Goal: Ask a question: Seek information or help from site administrators or community

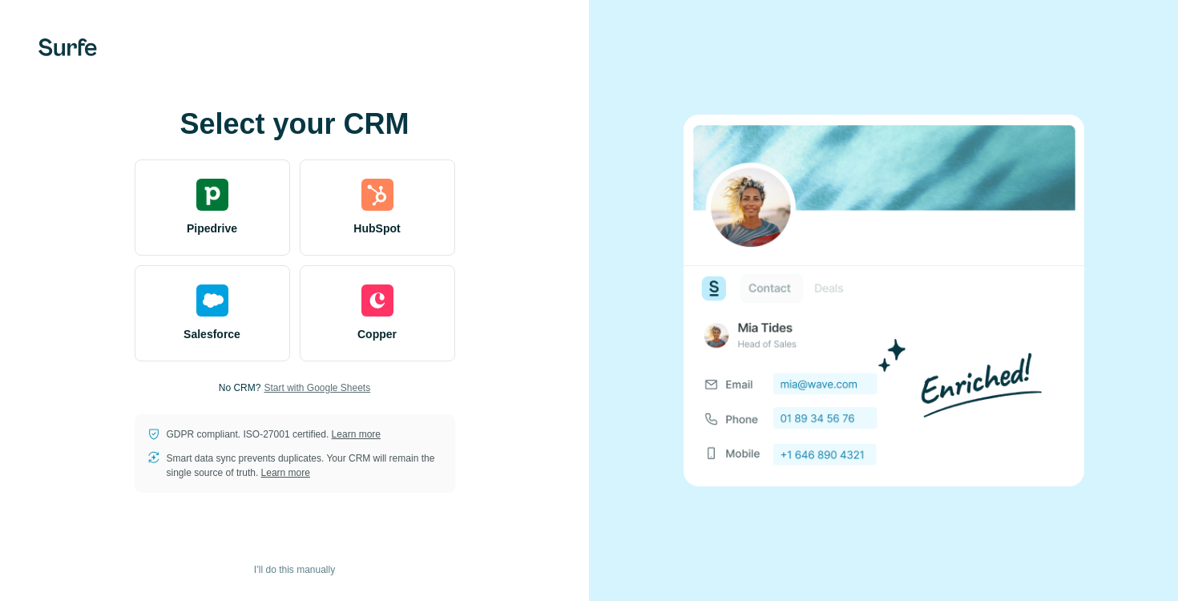
click at [295, 388] on span "Start with Google Sheets" at bounding box center [317, 387] width 107 height 14
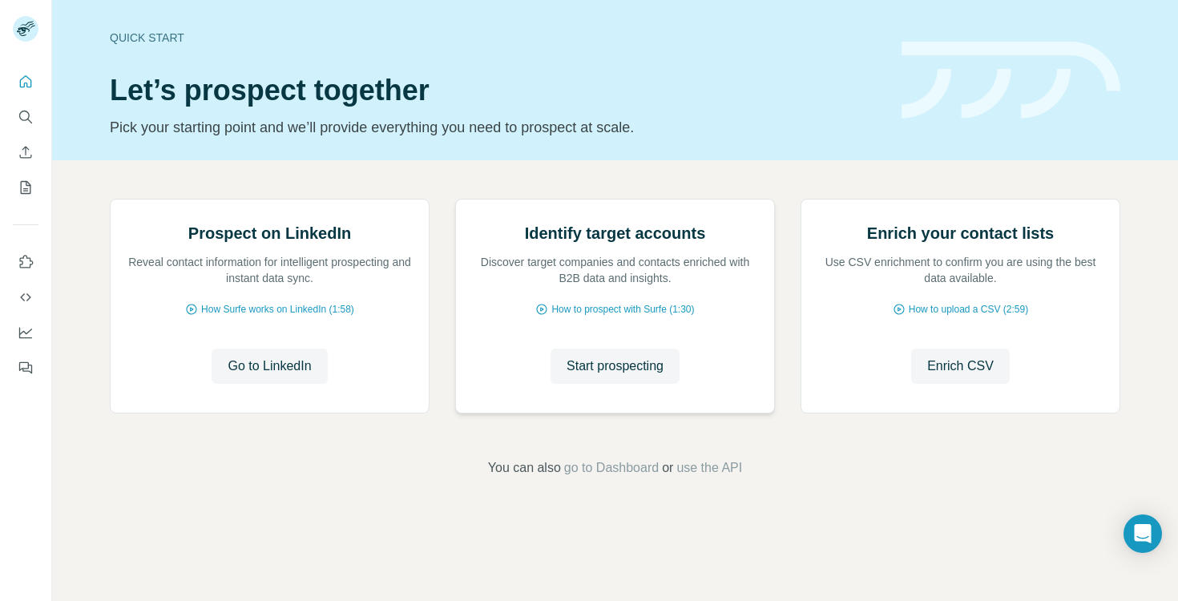
scroll to position [91, 0]
click at [29, 178] on button "My lists" at bounding box center [26, 187] width 26 height 29
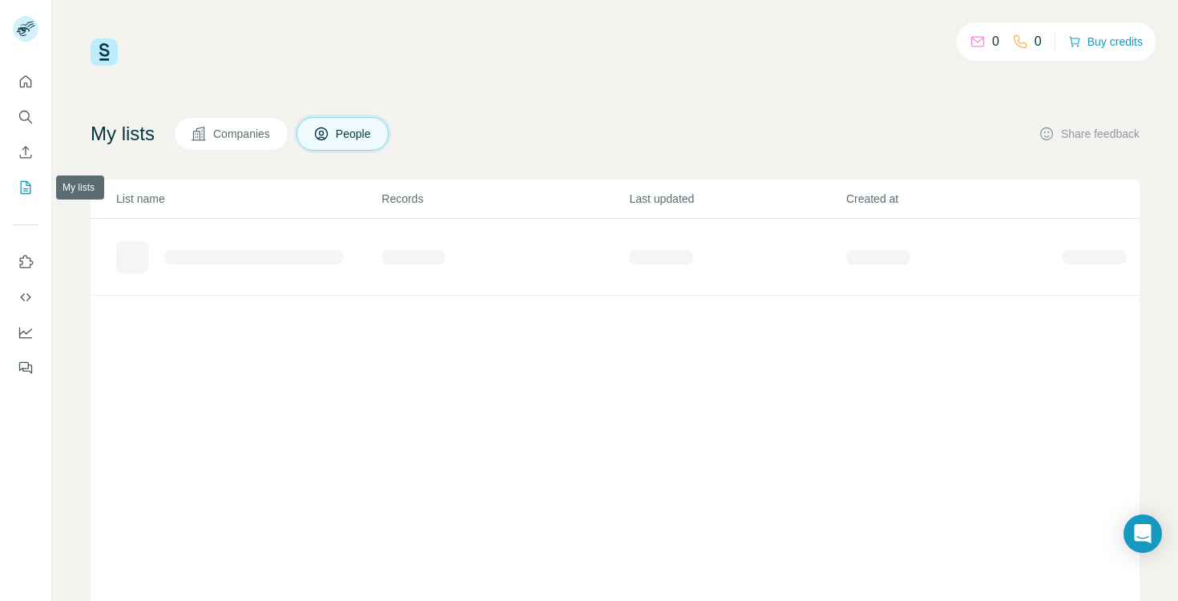
click at [28, 183] on icon "My lists" at bounding box center [26, 187] width 10 height 13
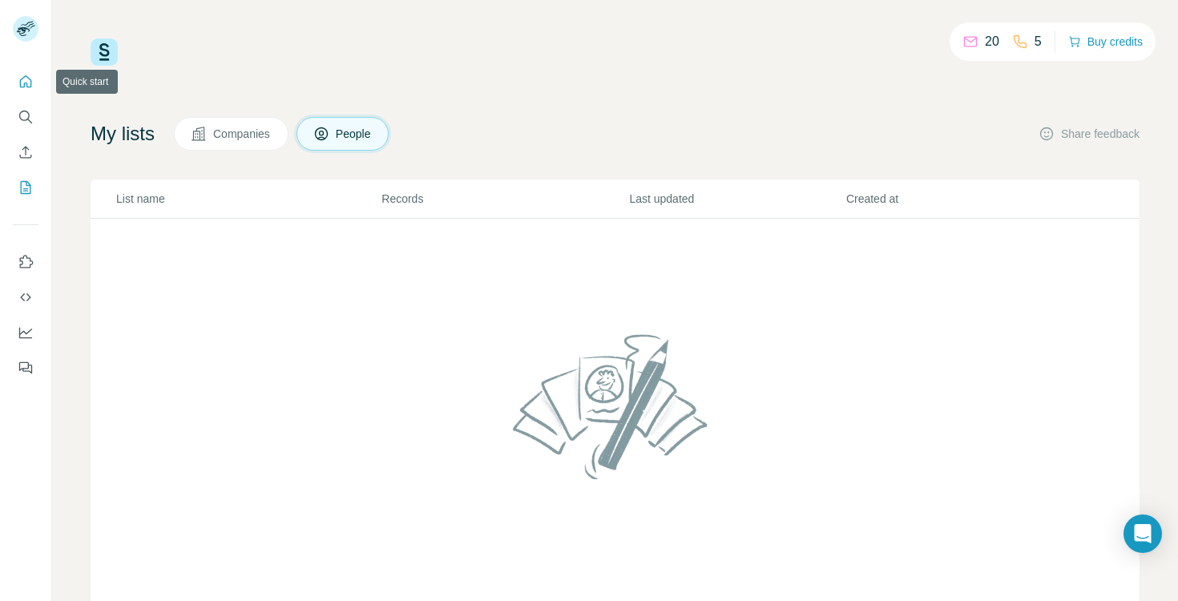
click at [19, 79] on icon "Quick start" at bounding box center [26, 82] width 16 height 16
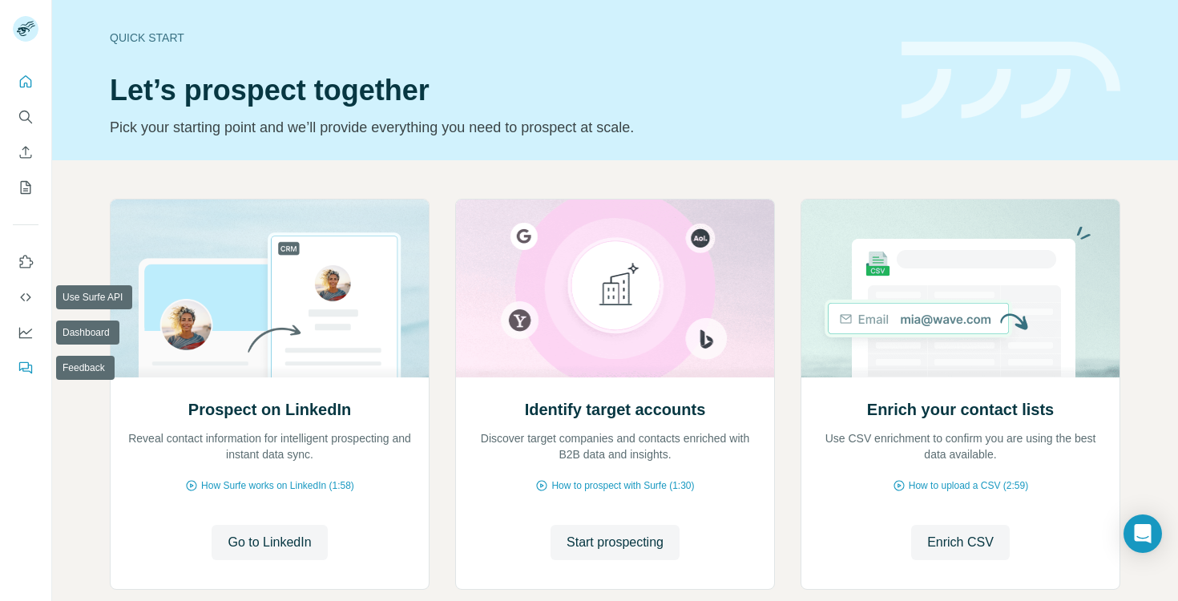
click at [22, 378] on button "Feedback" at bounding box center [26, 367] width 26 height 29
click at [16, 256] on button "Use Surfe on LinkedIn" at bounding box center [26, 262] width 26 height 29
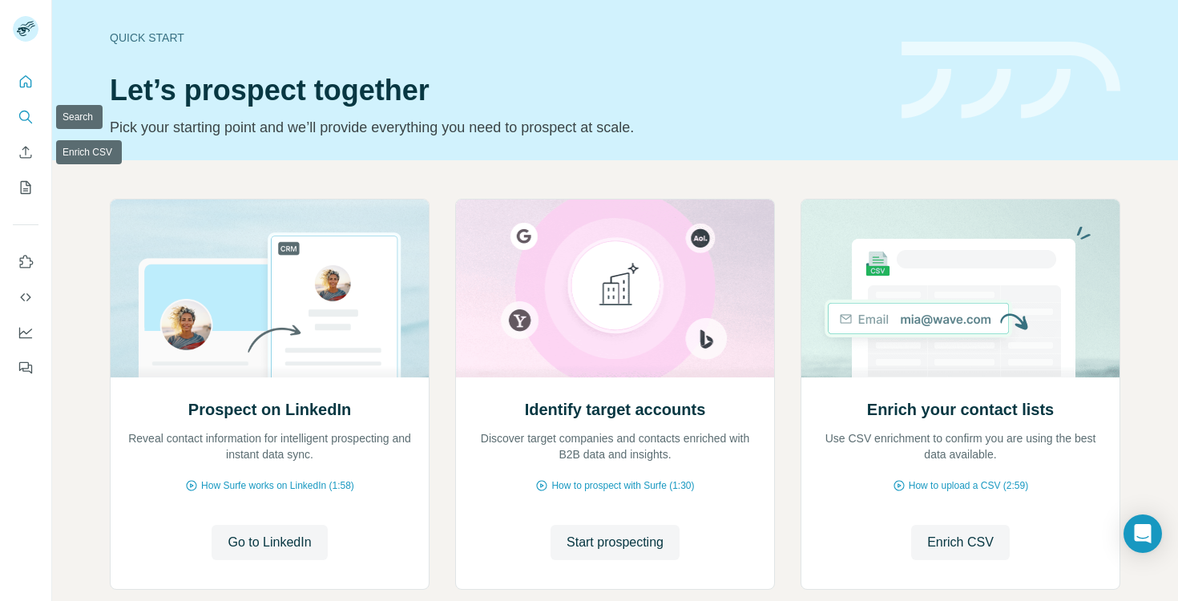
click at [29, 103] on button "Search" at bounding box center [26, 117] width 26 height 29
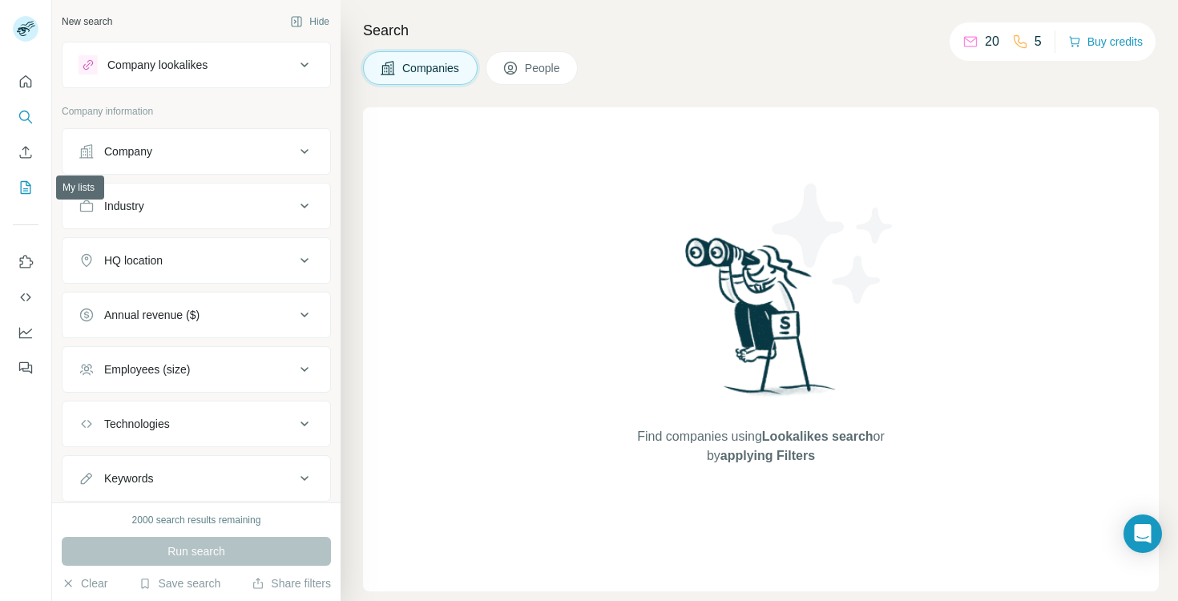
click at [26, 199] on button "My lists" at bounding box center [26, 187] width 26 height 29
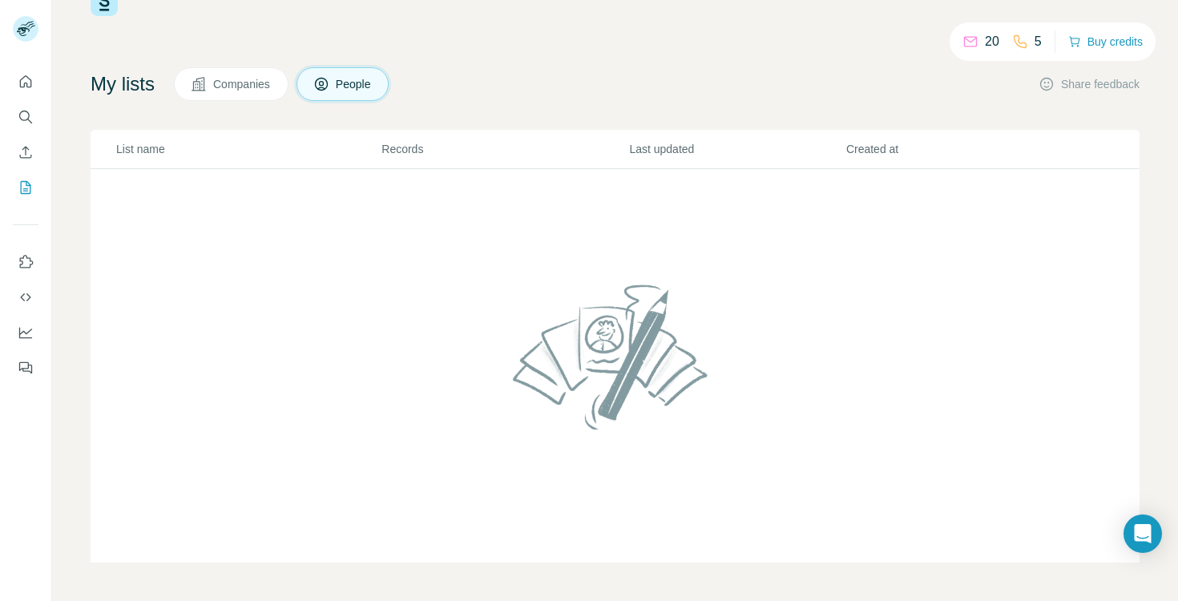
scroll to position [13, 0]
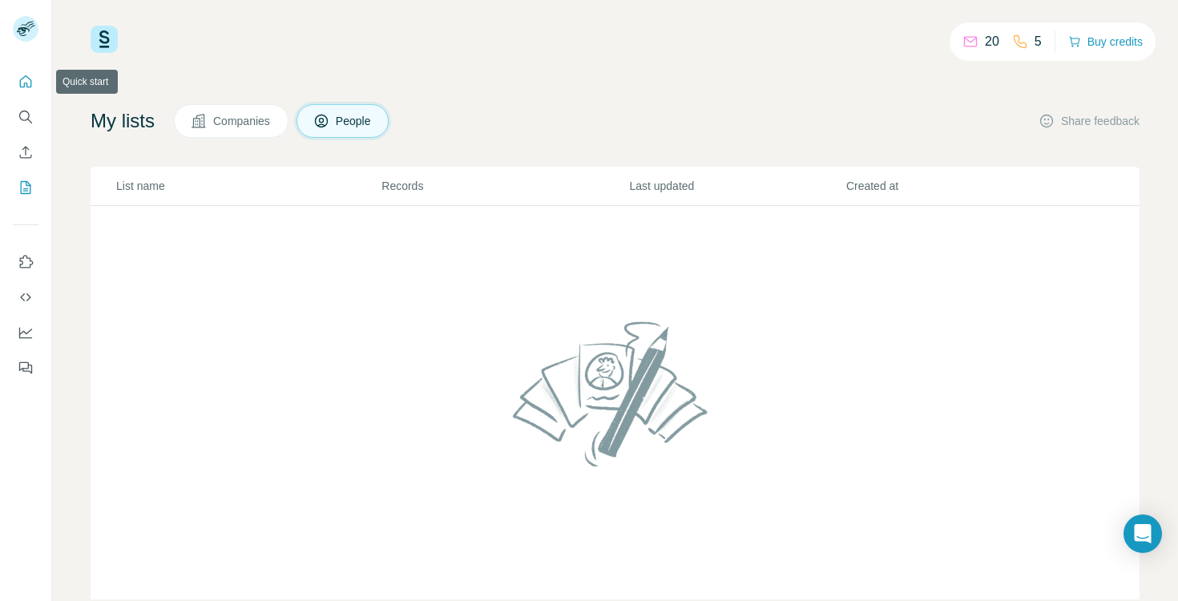
click at [19, 74] on icon "Quick start" at bounding box center [26, 82] width 16 height 16
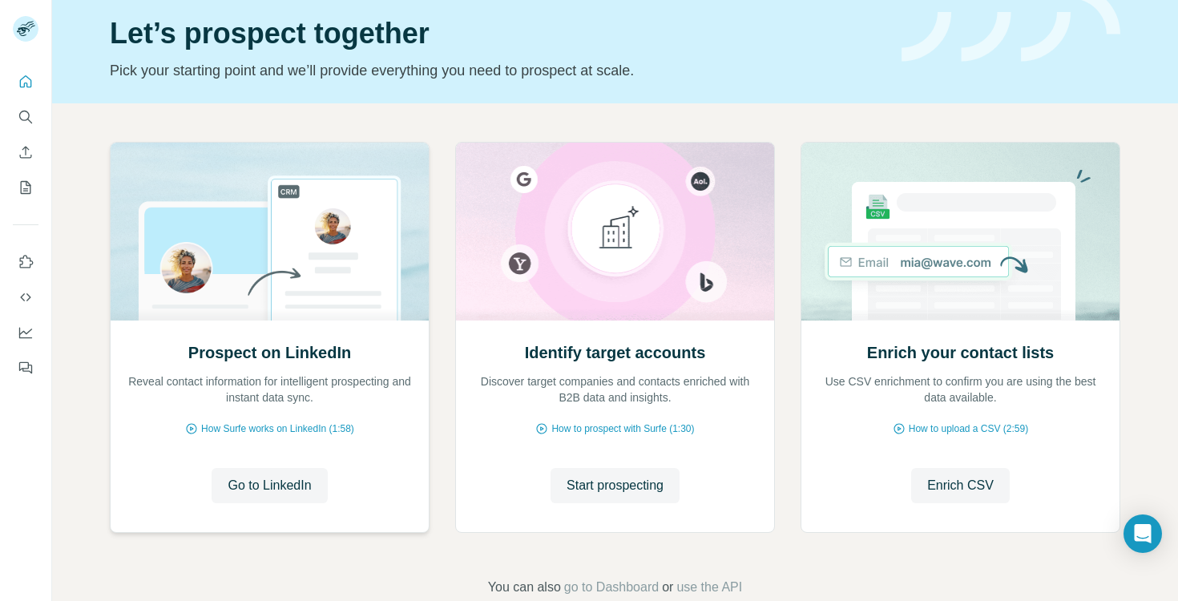
scroll to position [91, 0]
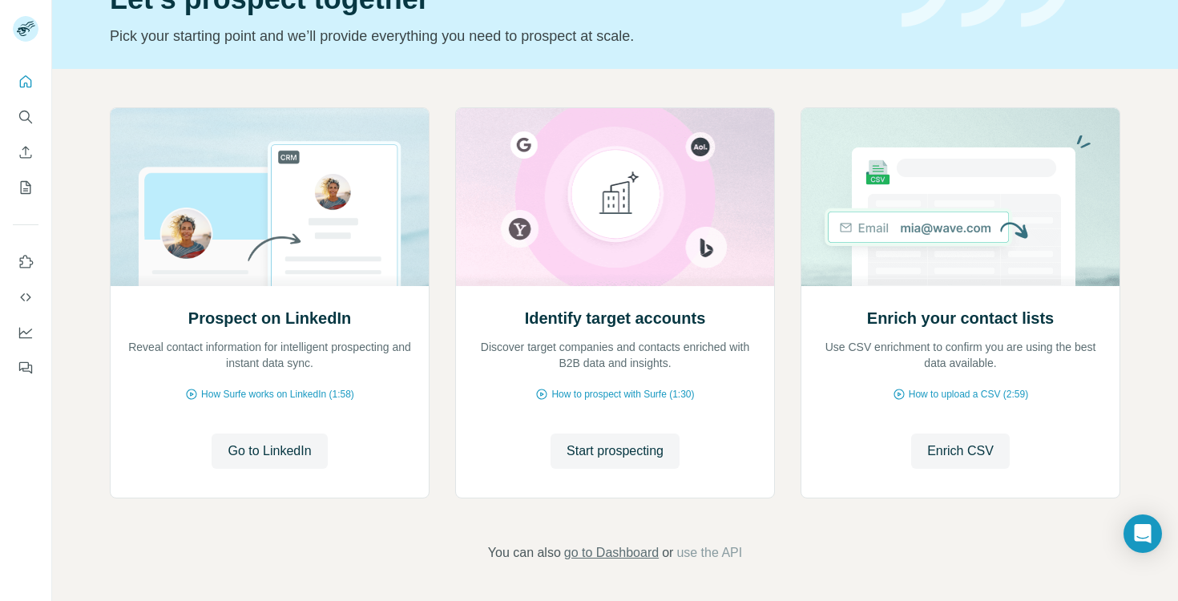
click at [620, 554] on span "go to Dashboard" at bounding box center [611, 552] width 95 height 19
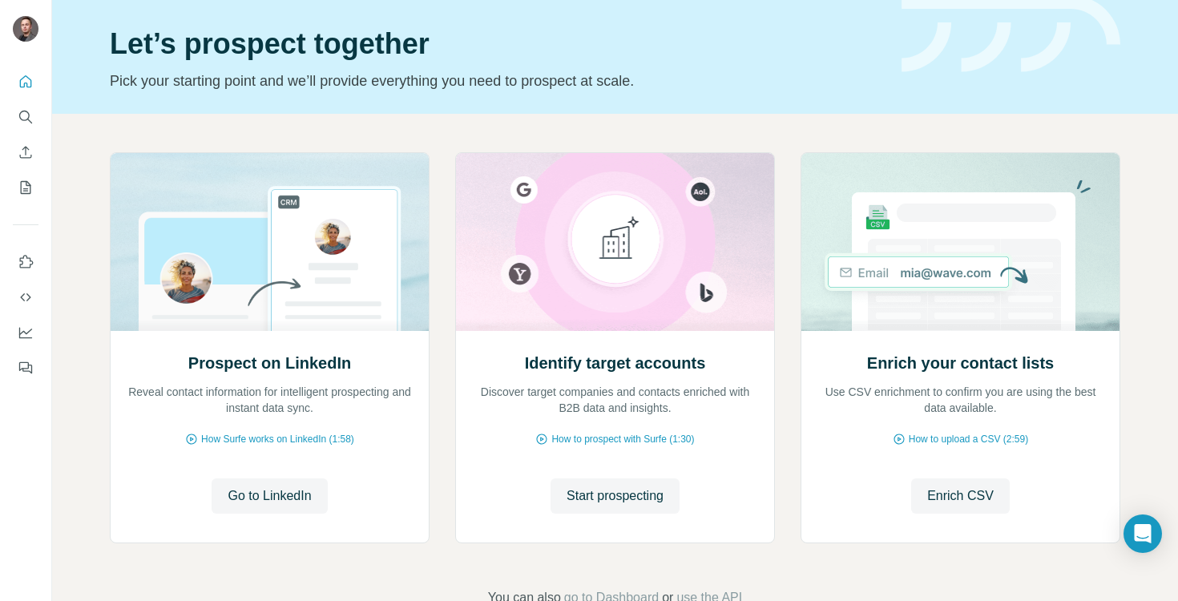
scroll to position [62, 0]
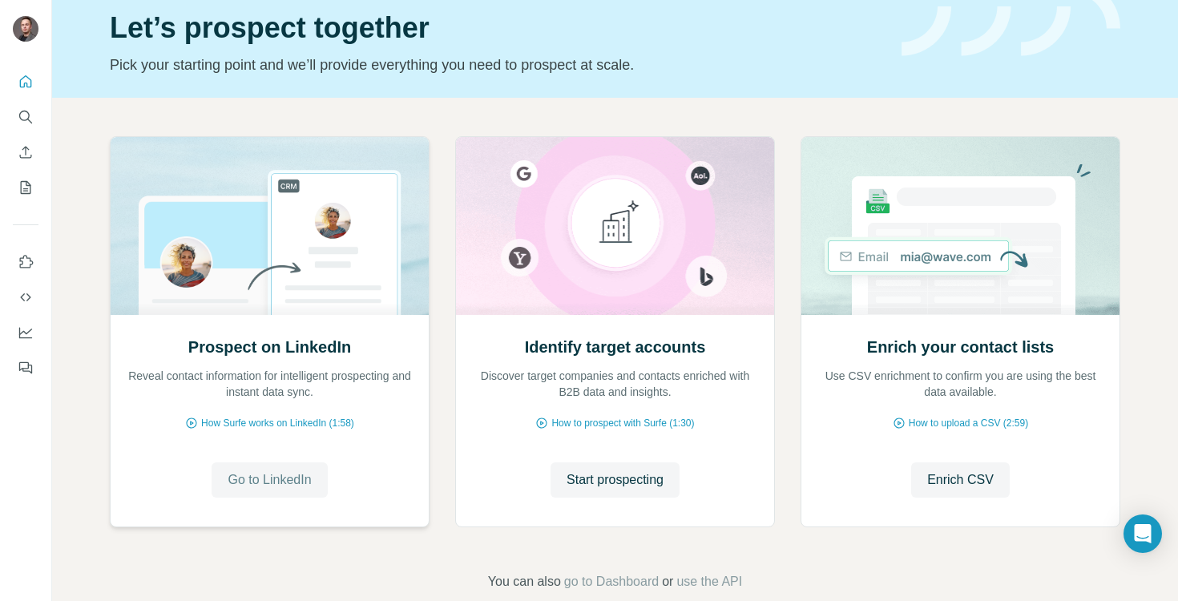
click at [246, 485] on span "Go to LinkedIn" at bounding box center [268, 479] width 83 height 19
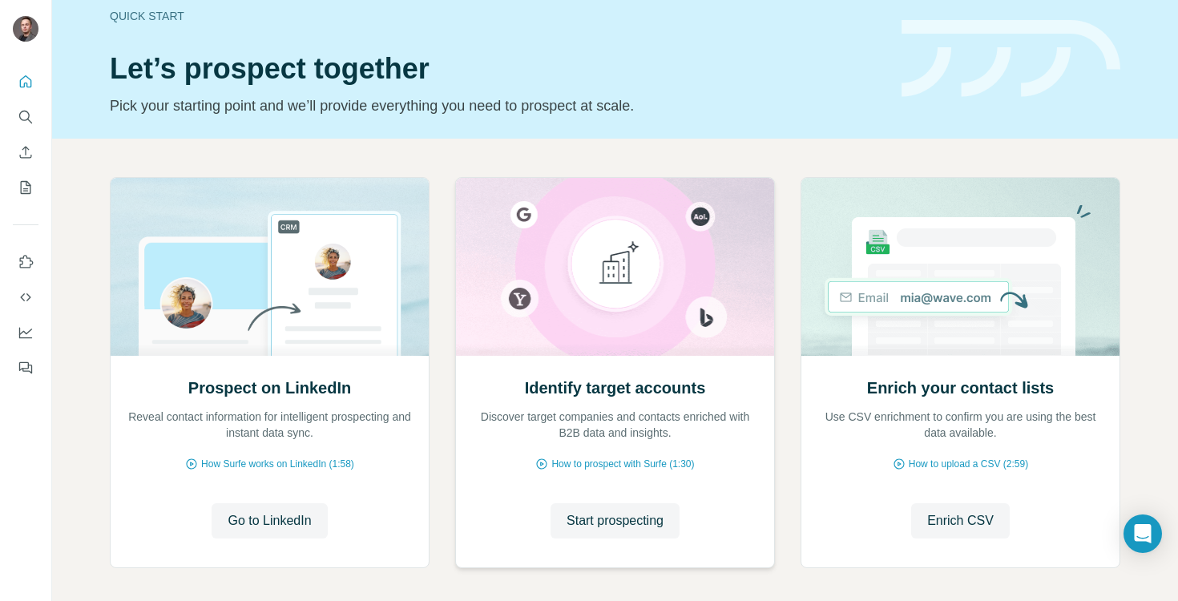
scroll to position [0, 0]
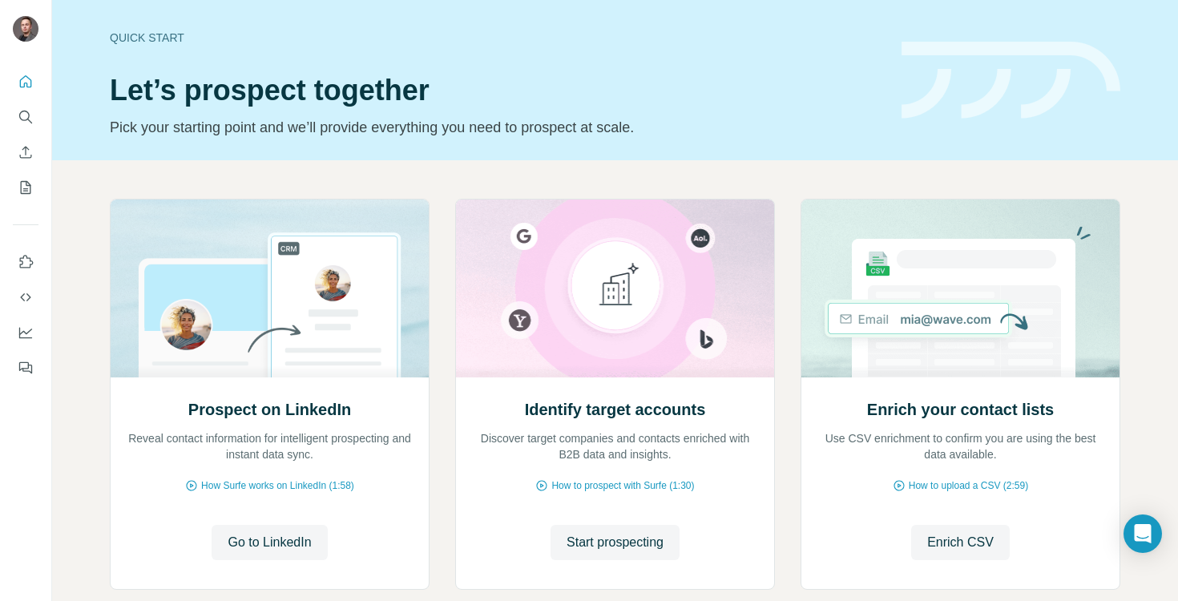
click at [139, 34] on div "Quick start" at bounding box center [496, 38] width 772 height 16
click at [30, 117] on icon "Search" at bounding box center [26, 117] width 16 height 16
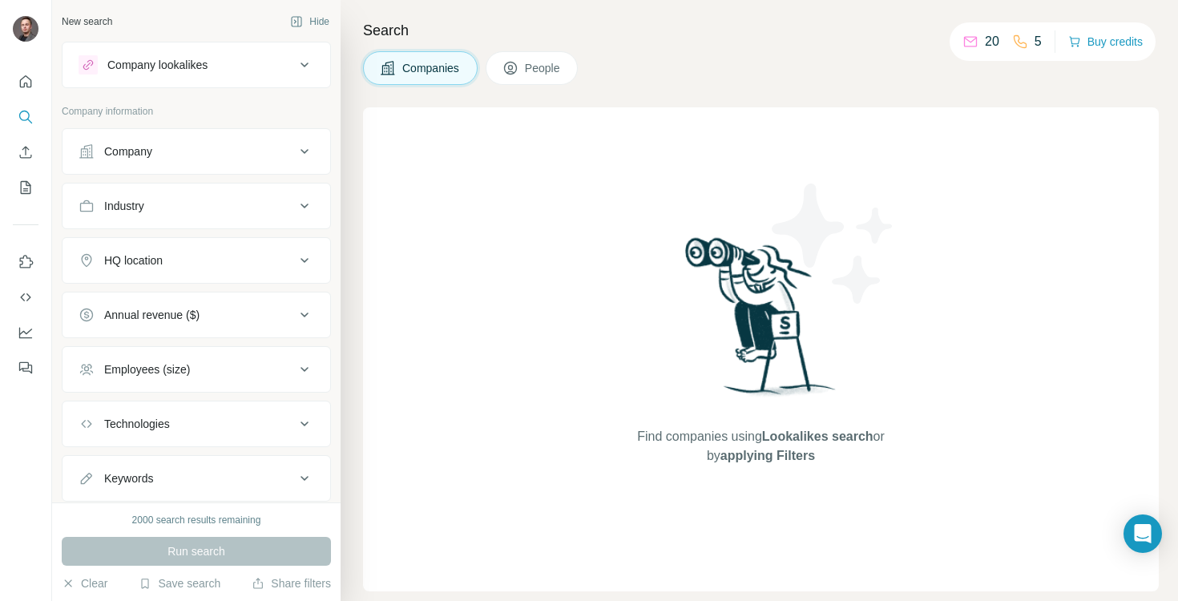
click at [30, 277] on nav at bounding box center [26, 315] width 26 height 135
click at [27, 272] on button "Use Surfe on LinkedIn" at bounding box center [26, 262] width 26 height 29
click at [22, 190] on icon "My lists" at bounding box center [26, 187] width 16 height 16
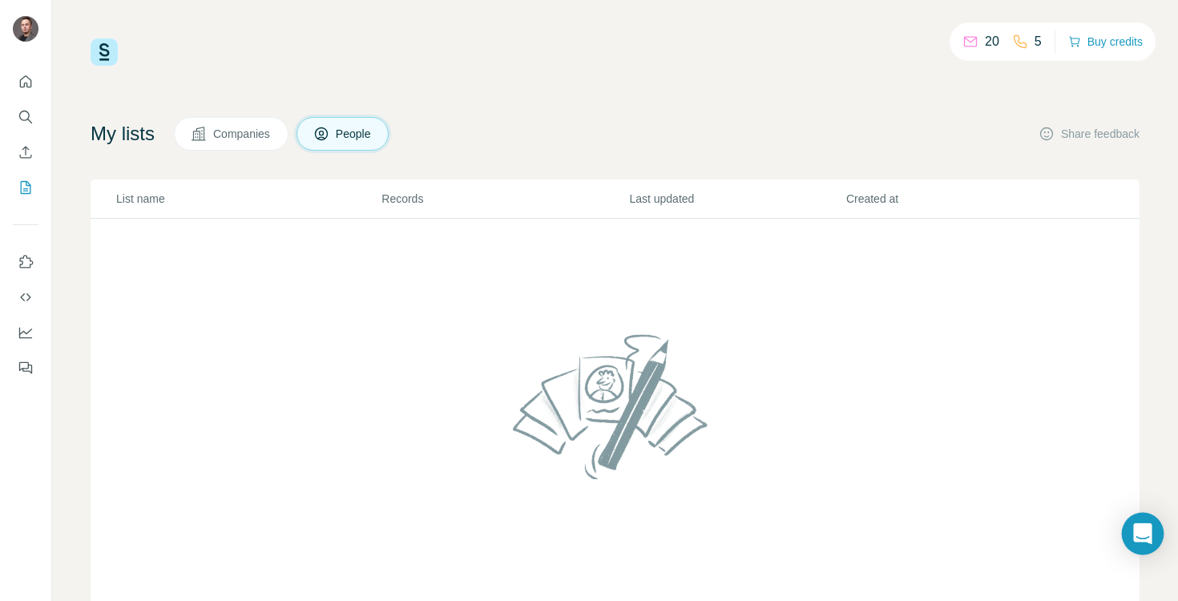
click at [1138, 525] on icon "Open Intercom Messenger" at bounding box center [1142, 533] width 18 height 21
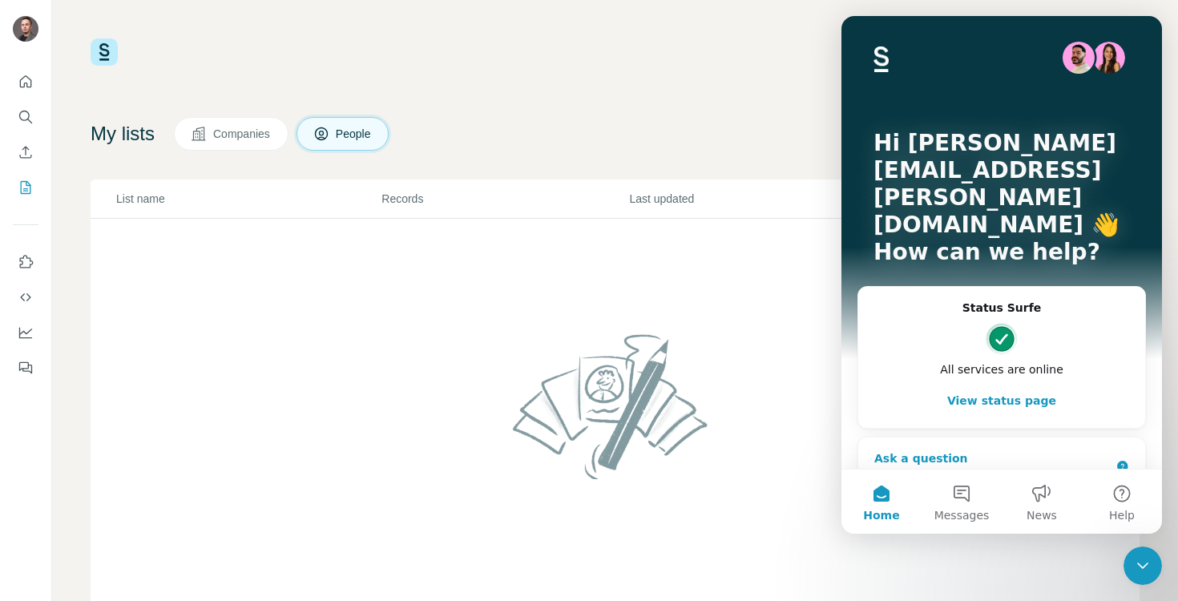
scroll to position [10, 0]
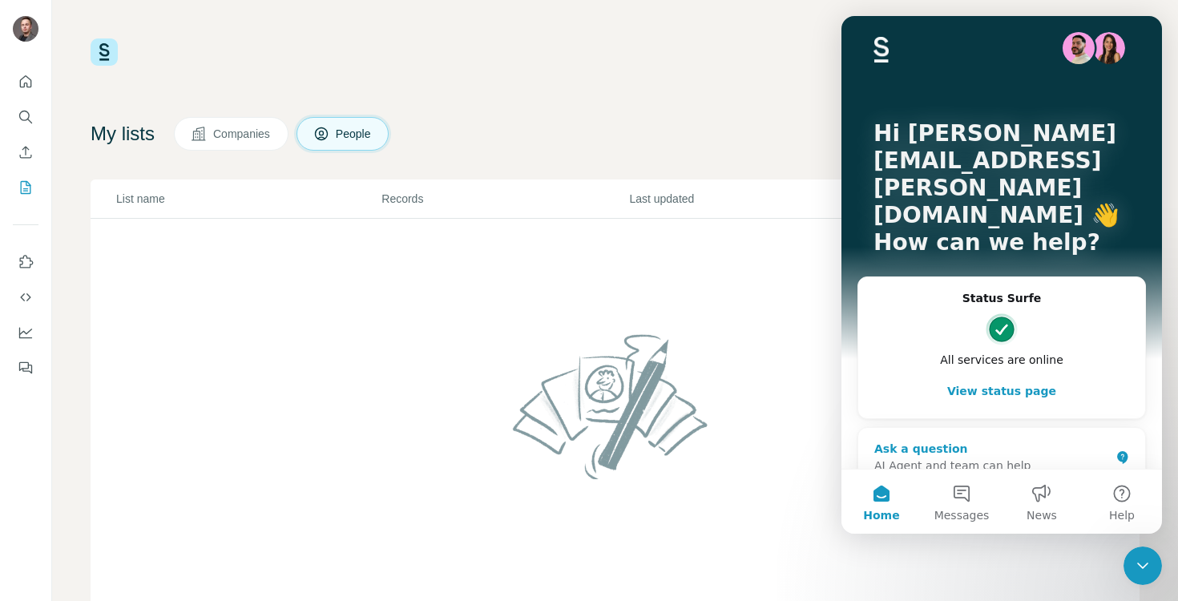
click at [961, 457] on div "AI Agent and team can help" at bounding box center [992, 465] width 236 height 17
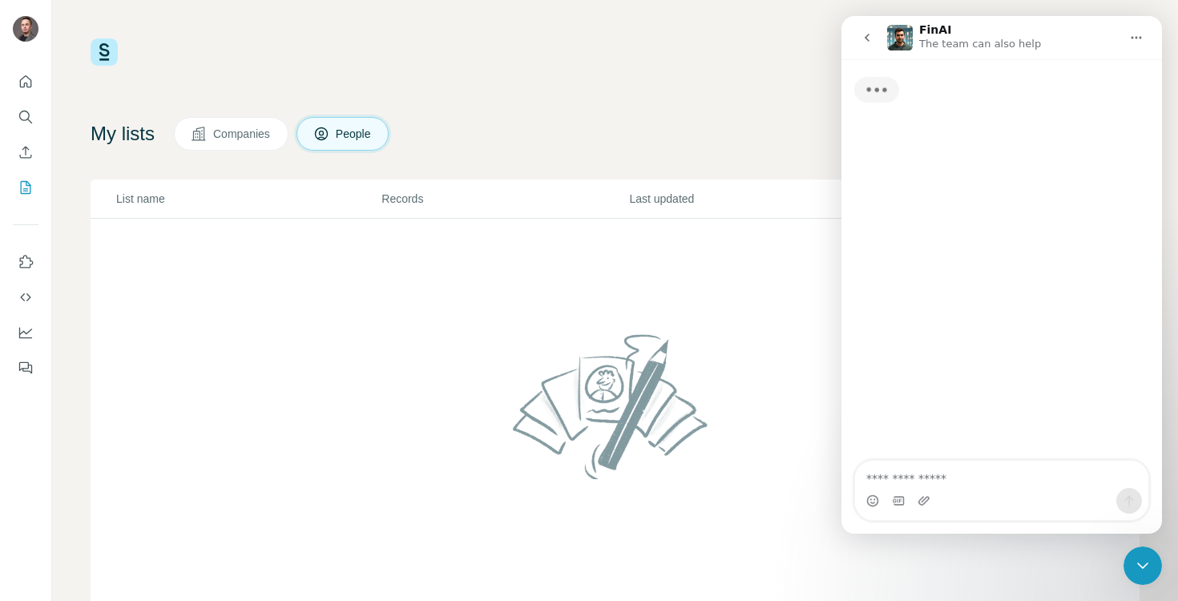
scroll to position [0, 0]
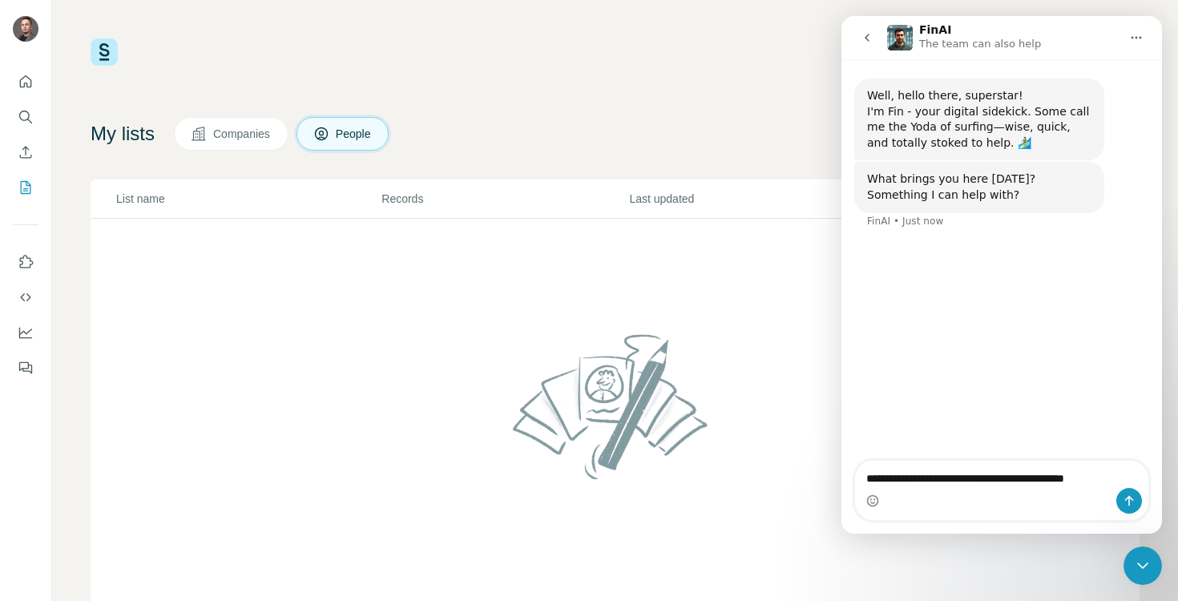
type textarea "**********"
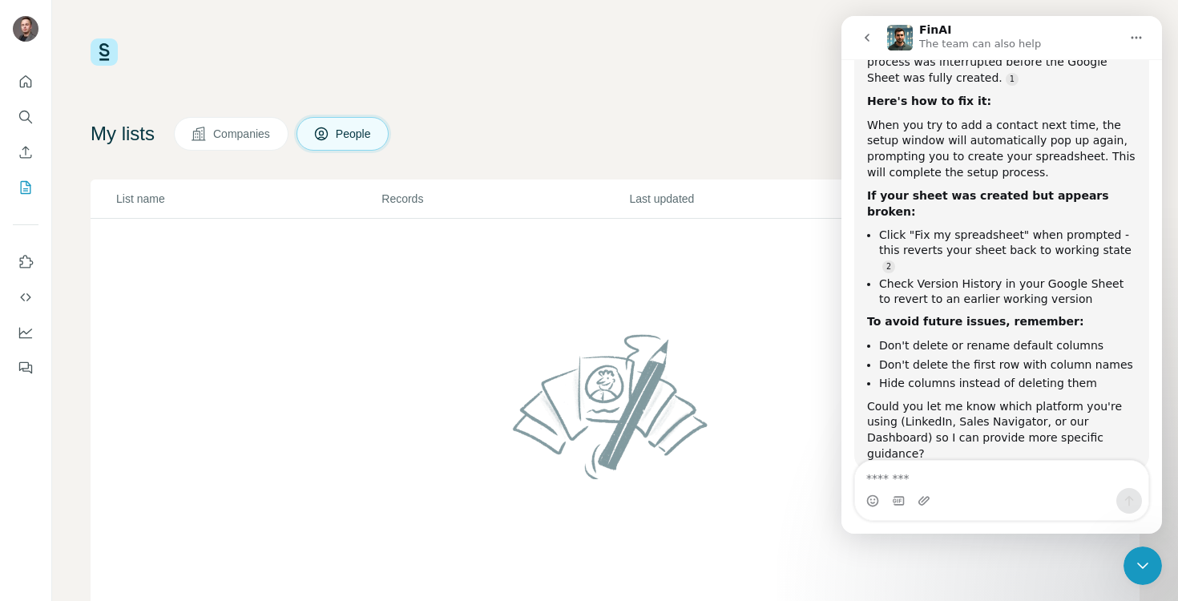
scroll to position [268, 0]
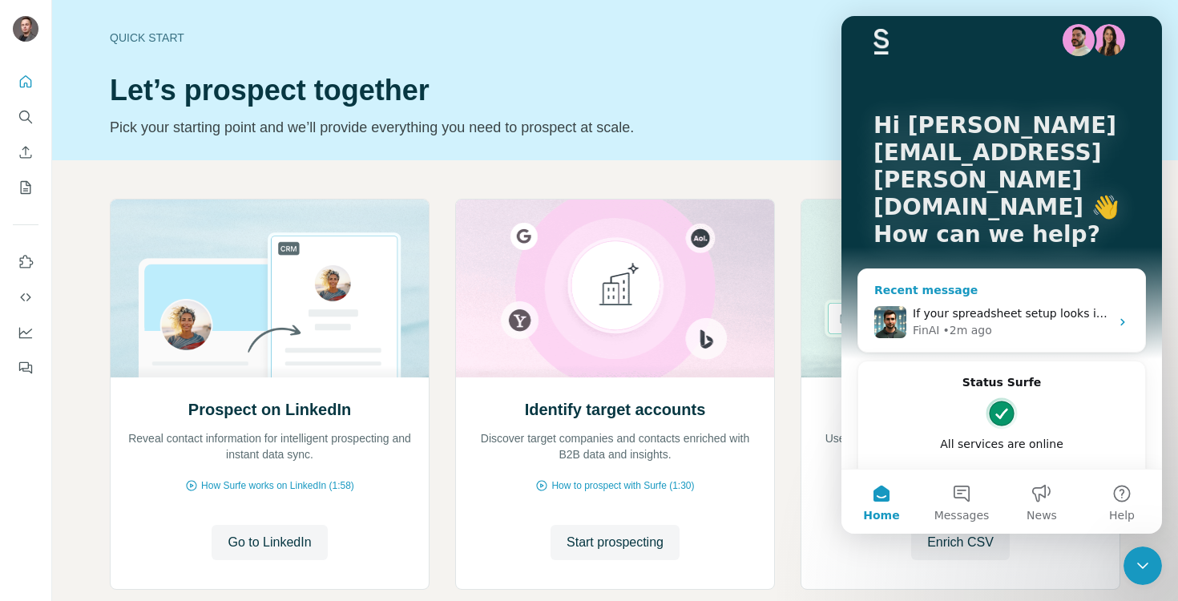
scroll to position [33, 0]
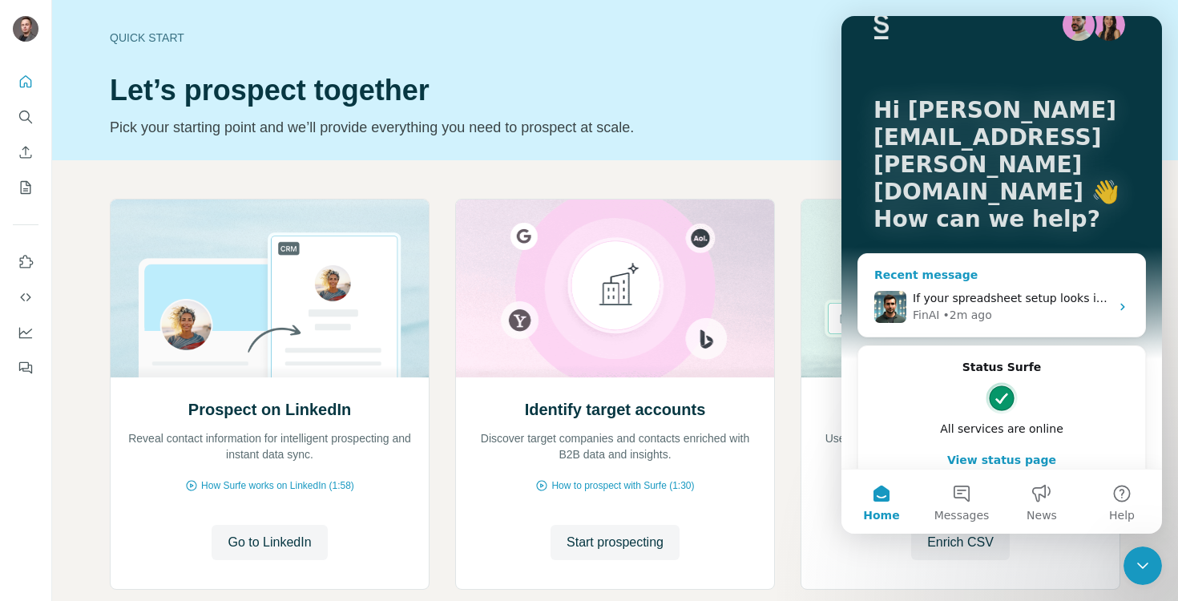
click at [957, 307] on div "• 2m ago" at bounding box center [967, 315] width 49 height 17
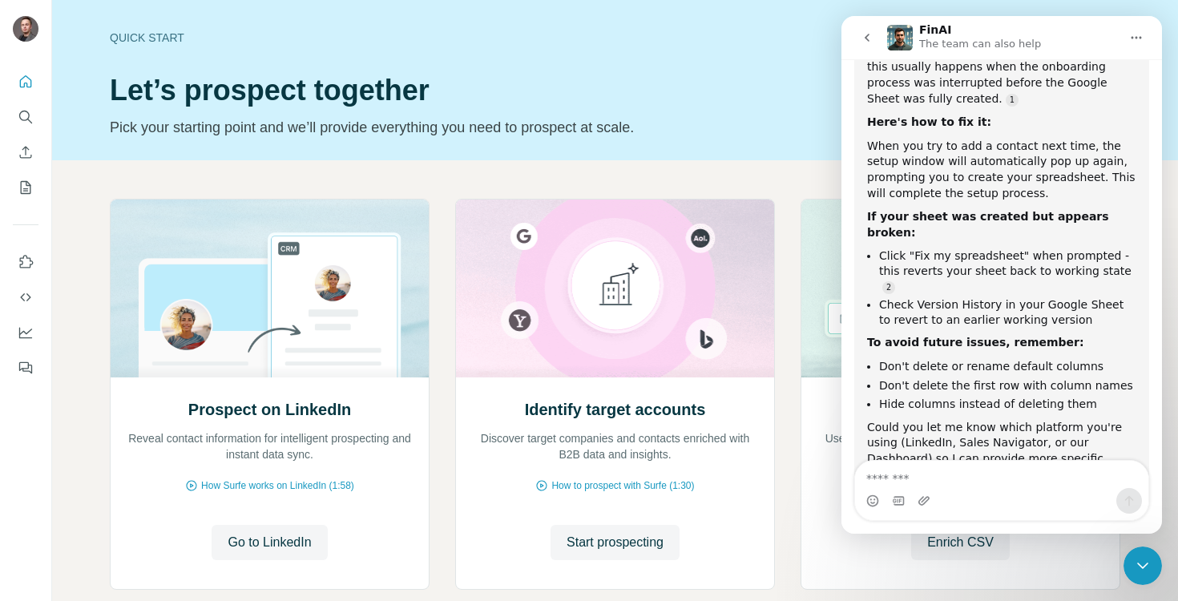
scroll to position [273, 0]
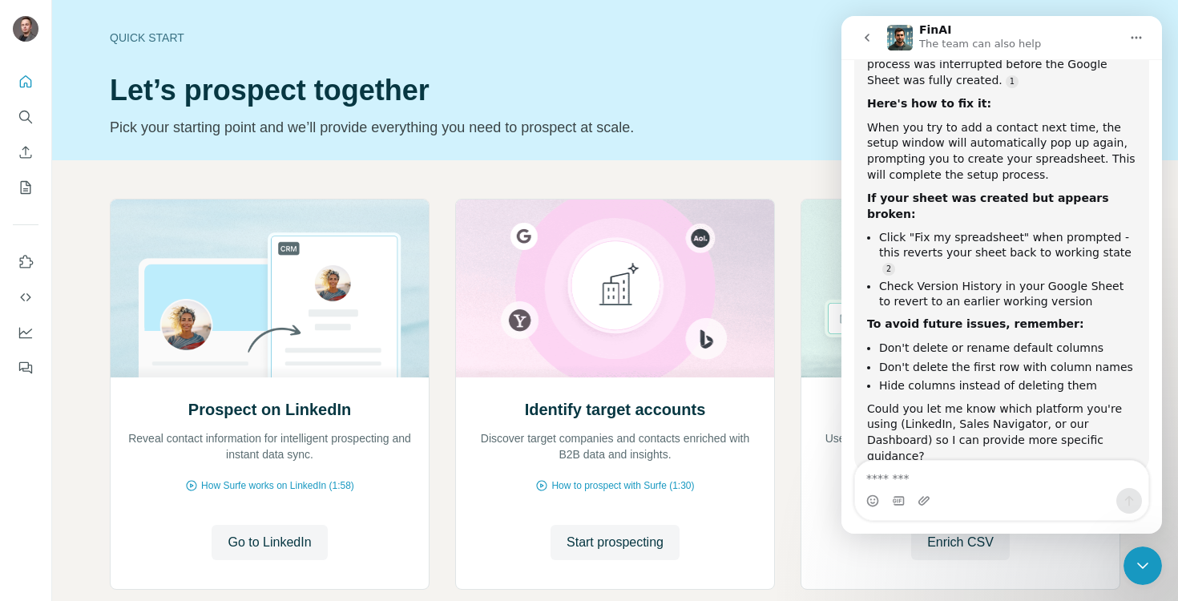
click at [977, 464] on textarea "Message…" at bounding box center [1001, 474] width 293 height 27
type textarea "**********"
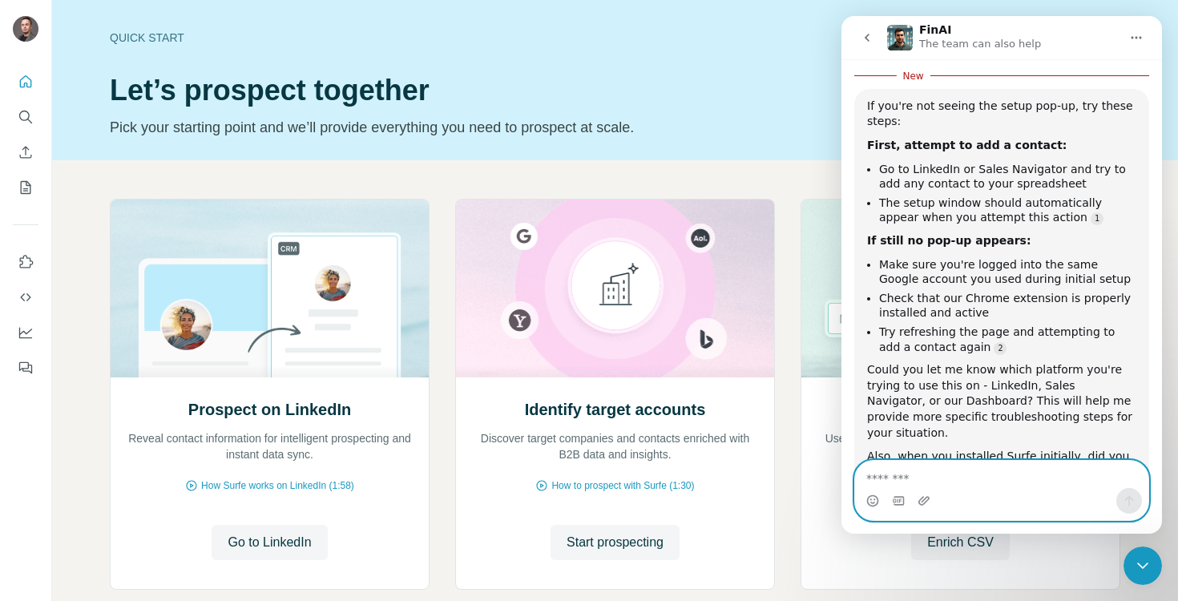
scroll to position [761, 0]
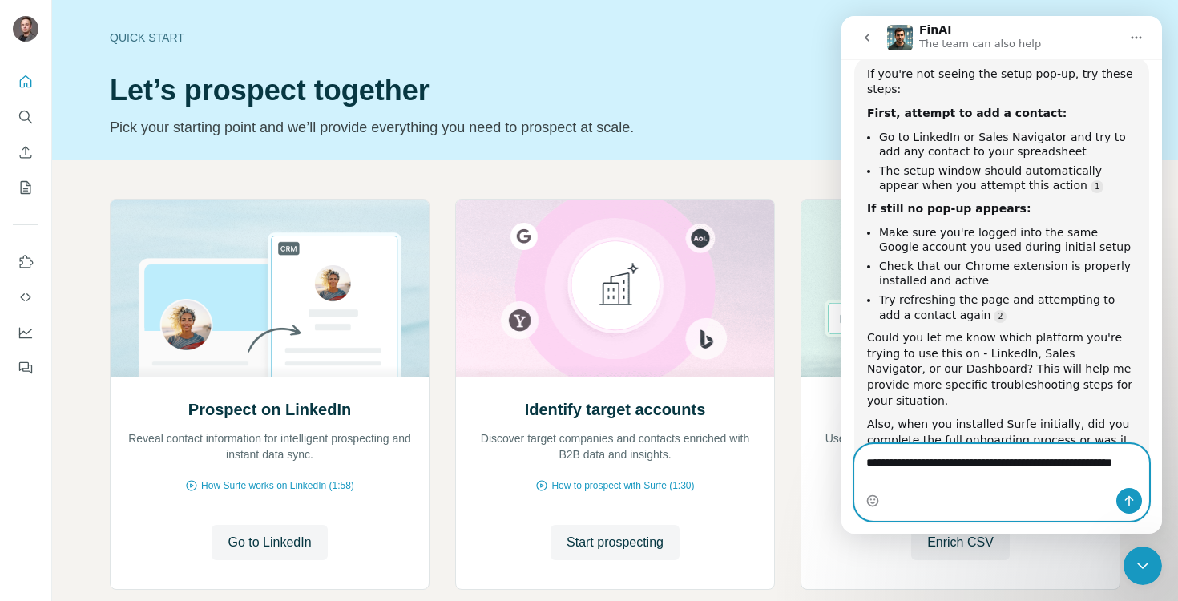
type textarea "**********"
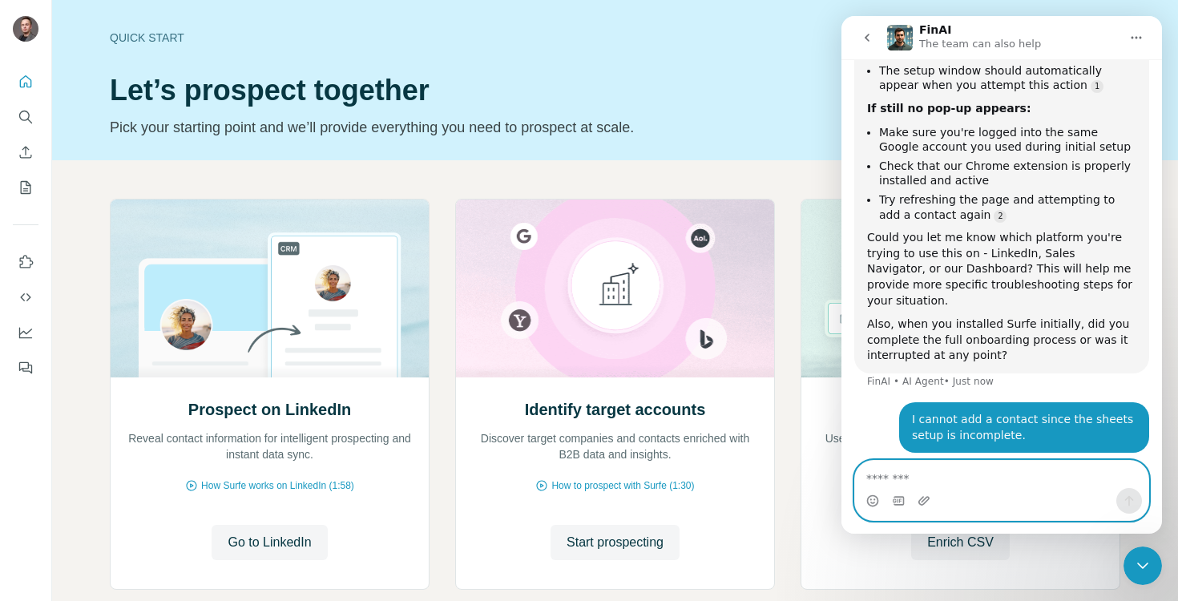
scroll to position [2, 0]
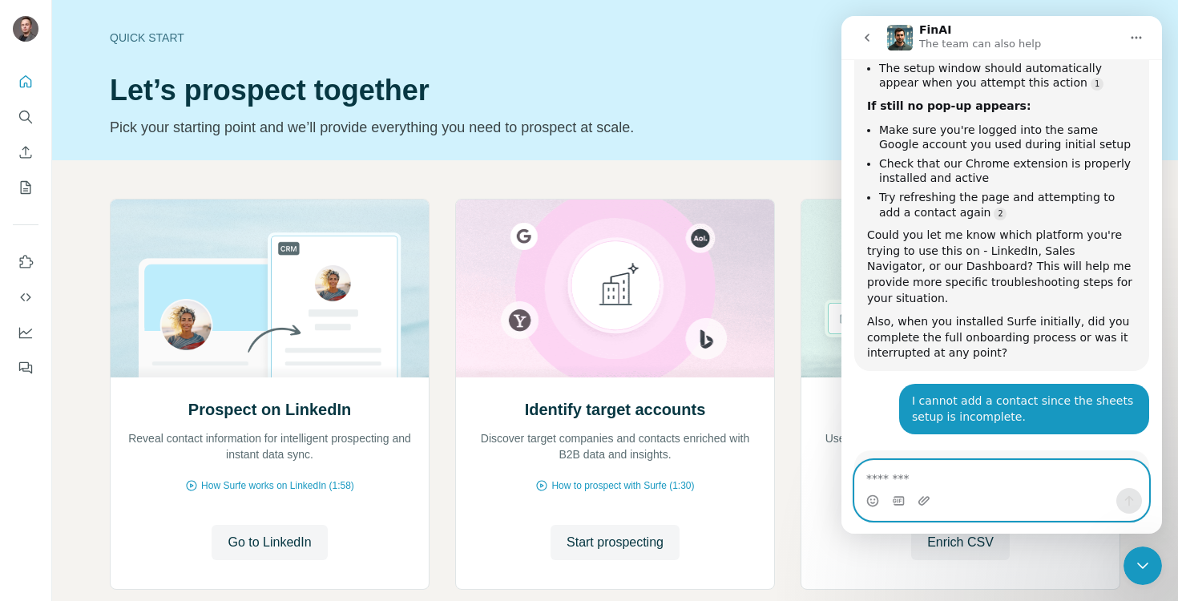
click at [948, 476] on textarea "Message…" at bounding box center [1001, 474] width 293 height 27
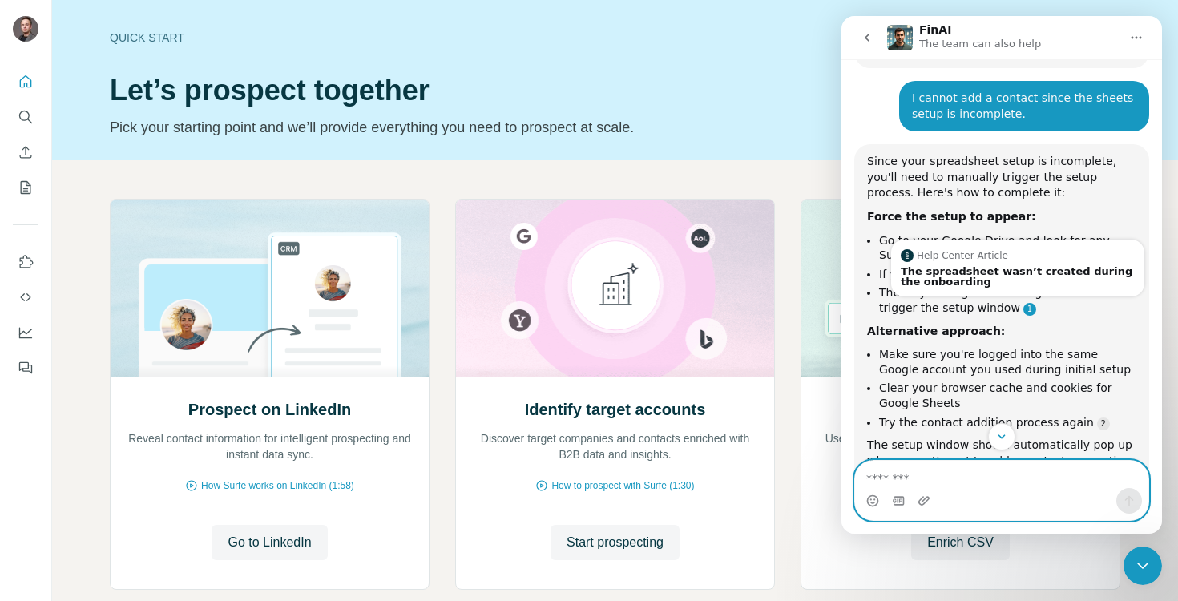
scroll to position [1146, 0]
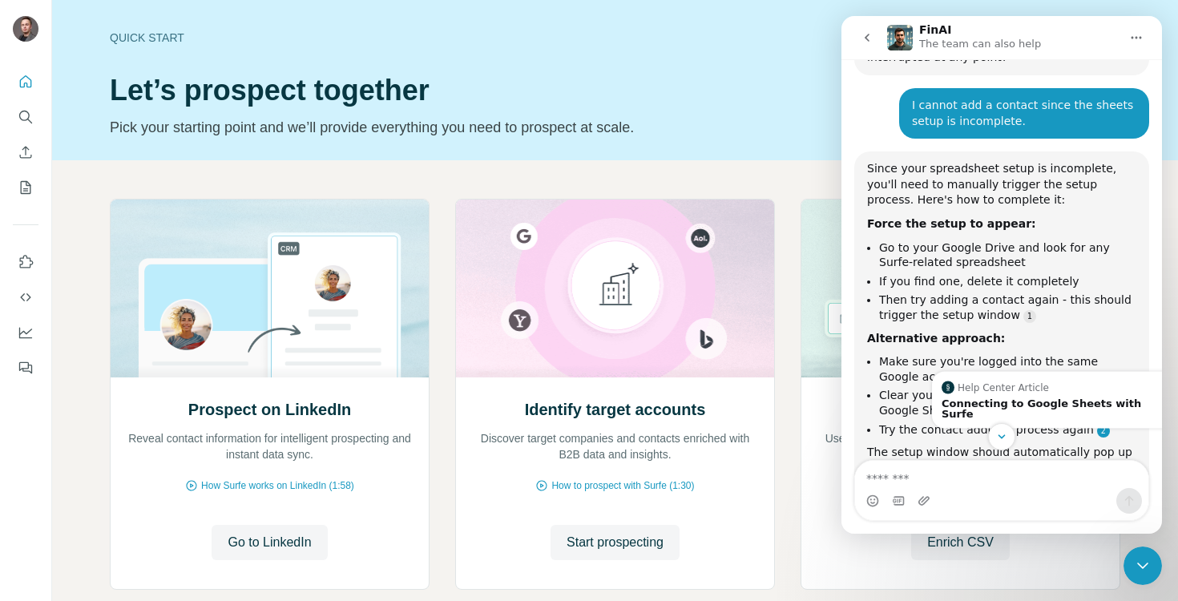
click at [1097, 425] on link "Source reference 10774227:" at bounding box center [1103, 431] width 13 height 13
click at [1020, 398] on div "Connecting to Google Sheets with Surfe" at bounding box center [1058, 408] width 234 height 21
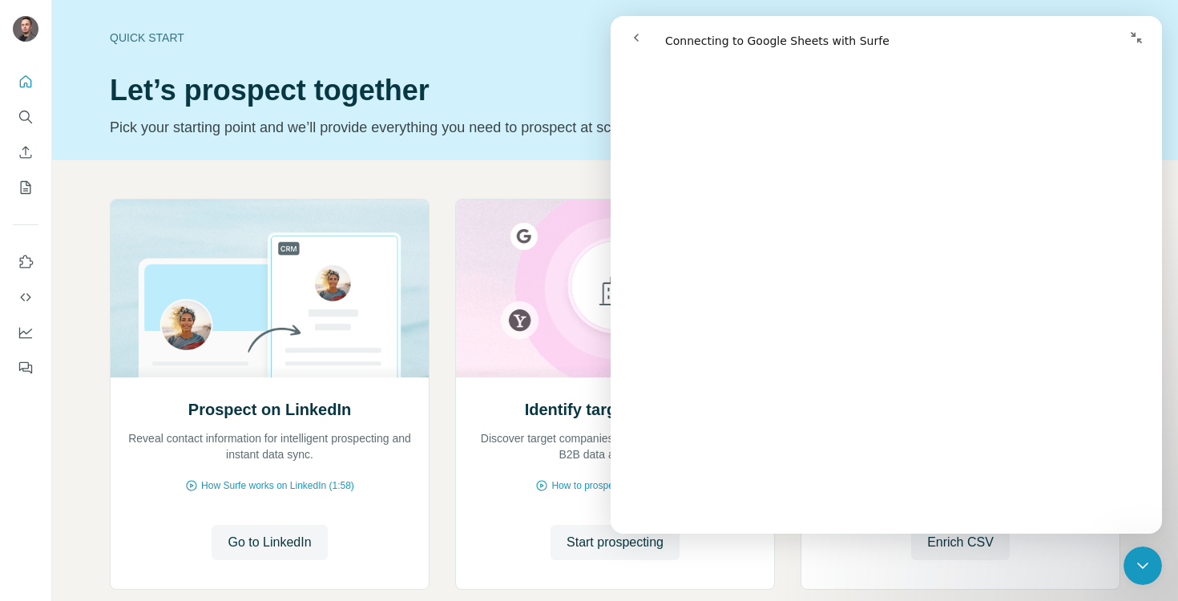
scroll to position [581, 0]
click at [553, 50] on div "Quick start Let’s prospect together Pick your starting point and we’ll provide …" at bounding box center [496, 80] width 772 height 117
click at [1153, 555] on div "Close Intercom Messenger" at bounding box center [1142, 565] width 38 height 38
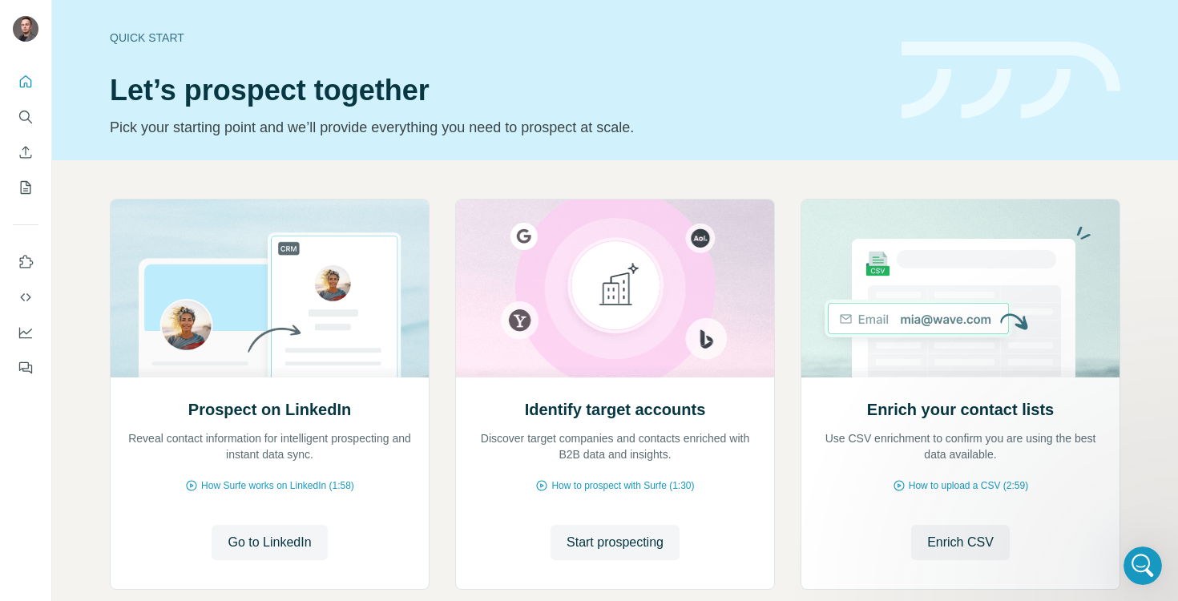
scroll to position [0, 0]
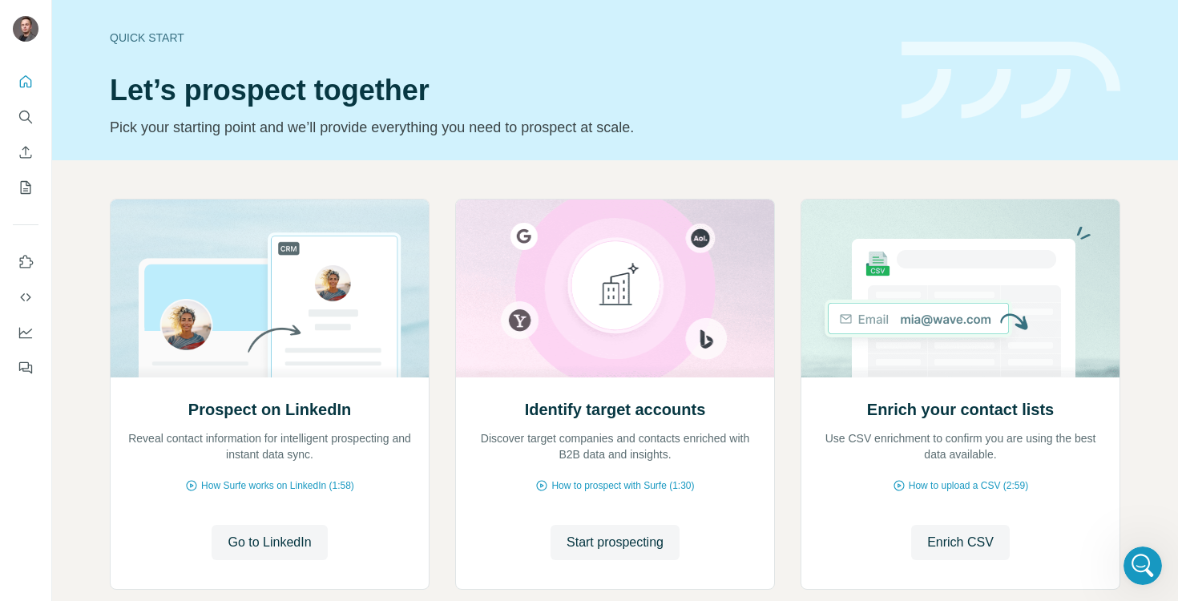
click at [1143, 557] on icon "Open Intercom Messenger" at bounding box center [1142, 566] width 26 height 26
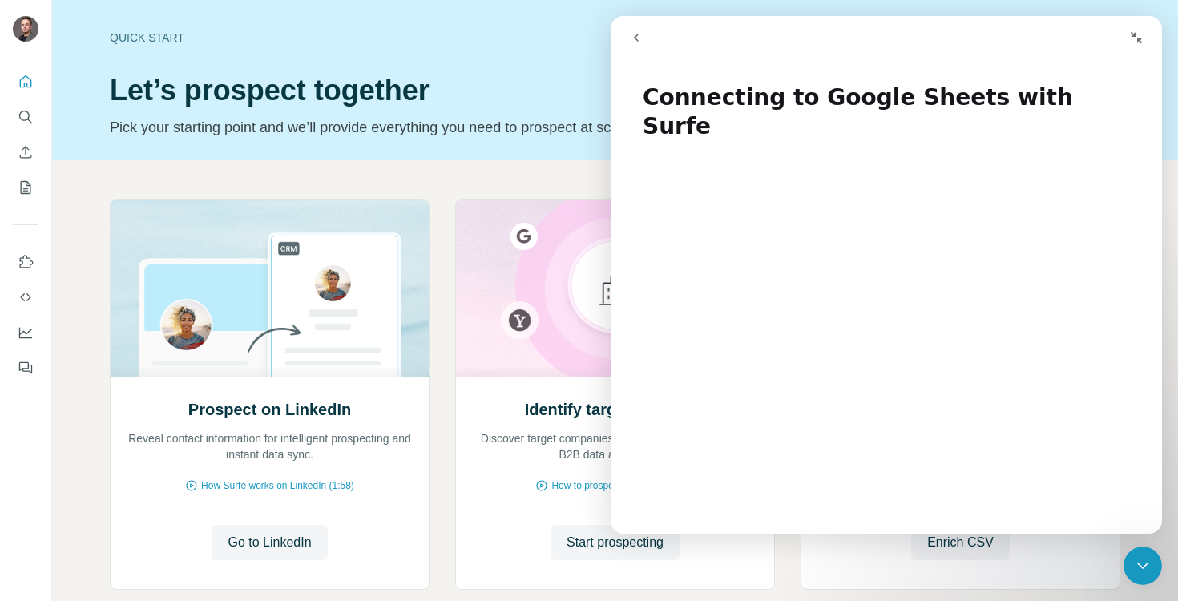
click at [638, 32] on icon "go back" at bounding box center [636, 37] width 13 height 13
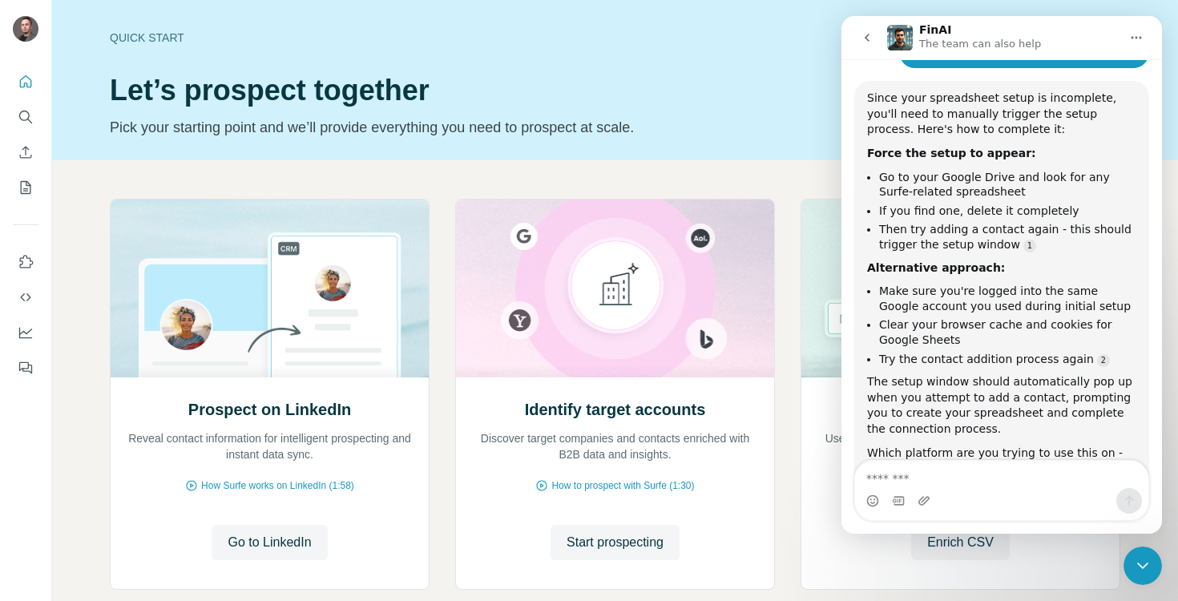
scroll to position [1248, 0]
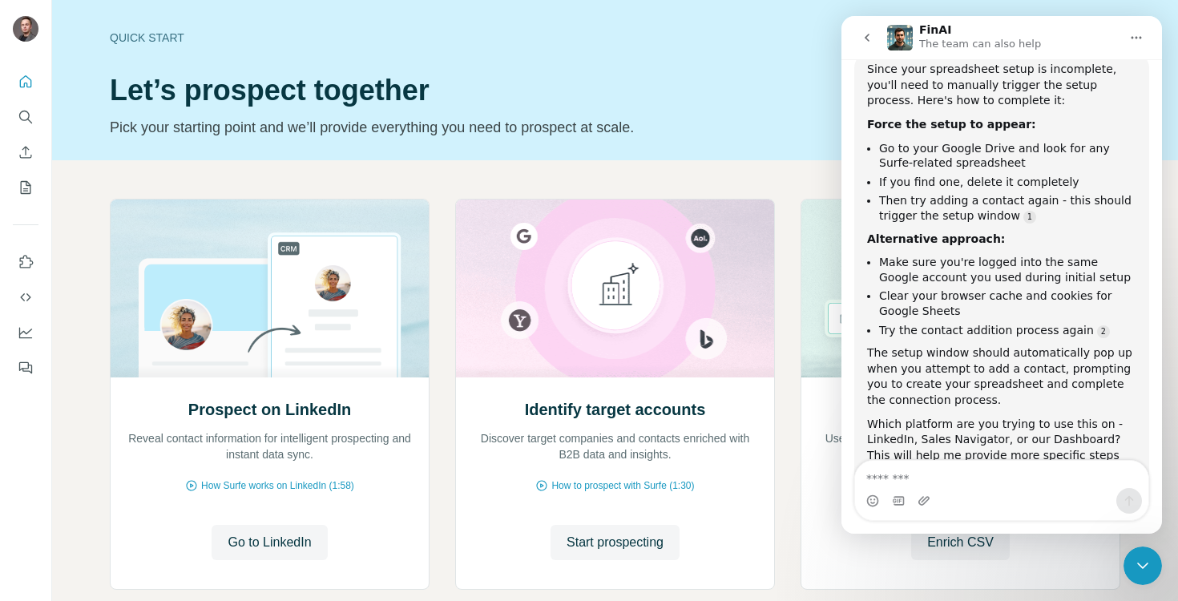
click at [996, 493] on div "Intercom messenger" at bounding box center [1001, 501] width 293 height 26
click at [988, 481] on textarea "Message…" at bounding box center [1001, 474] width 293 height 27
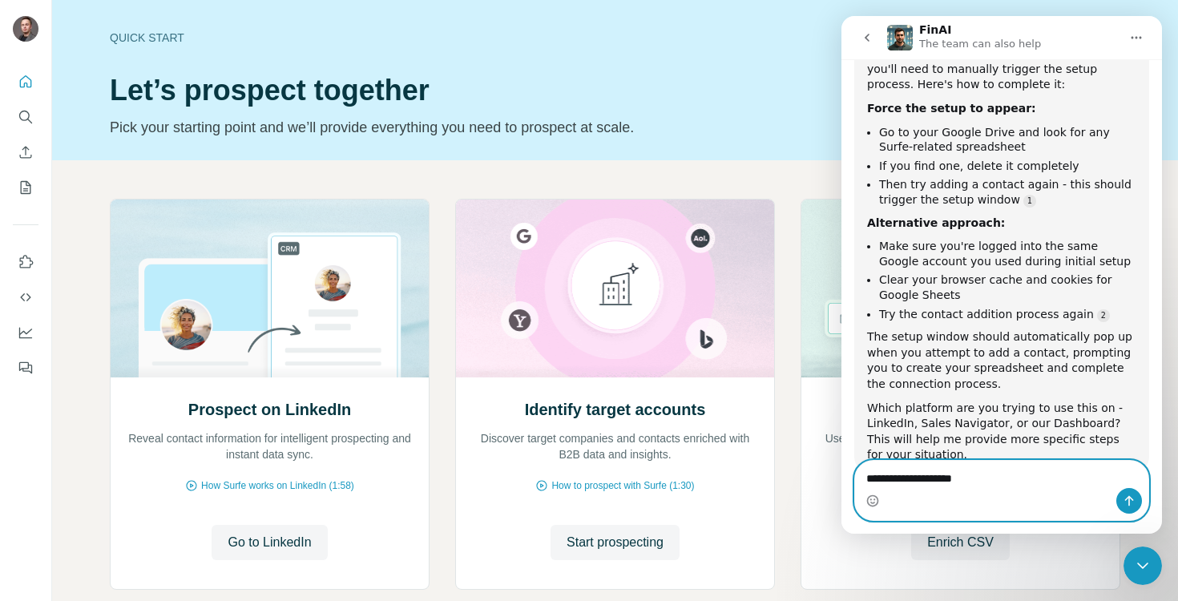
scroll to position [1280, 0]
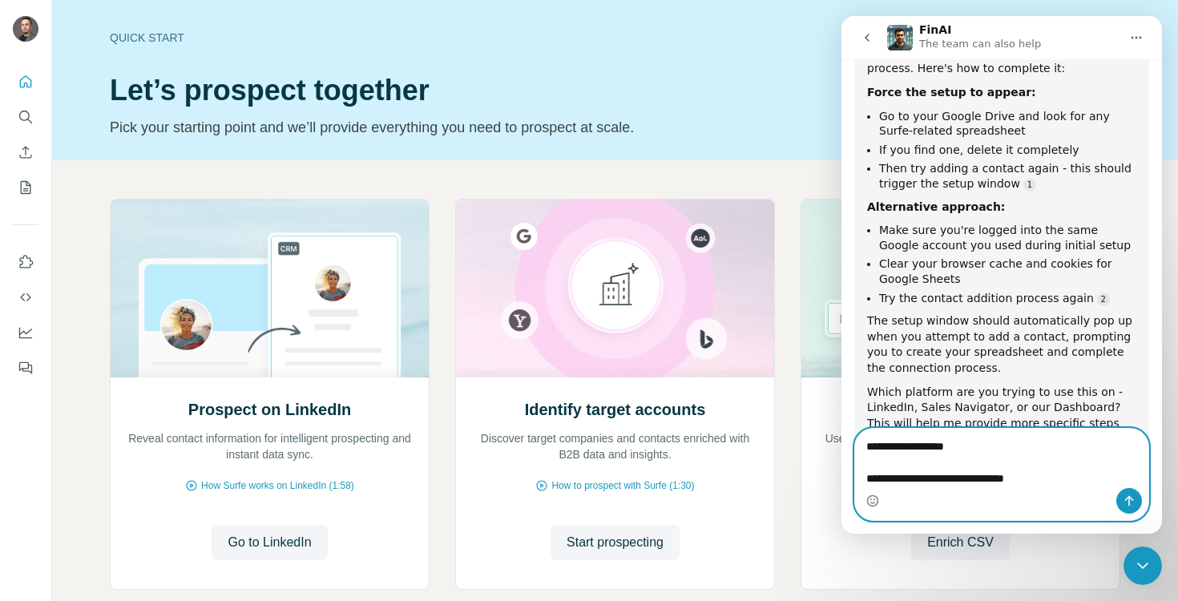
type textarea "**********"
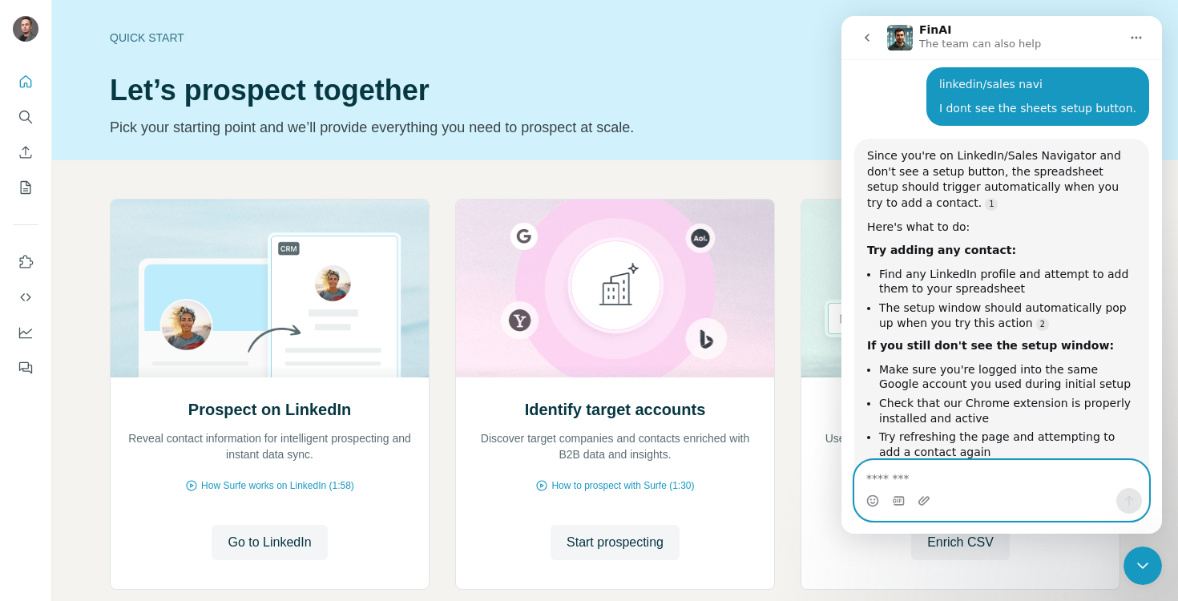
scroll to position [1689, 0]
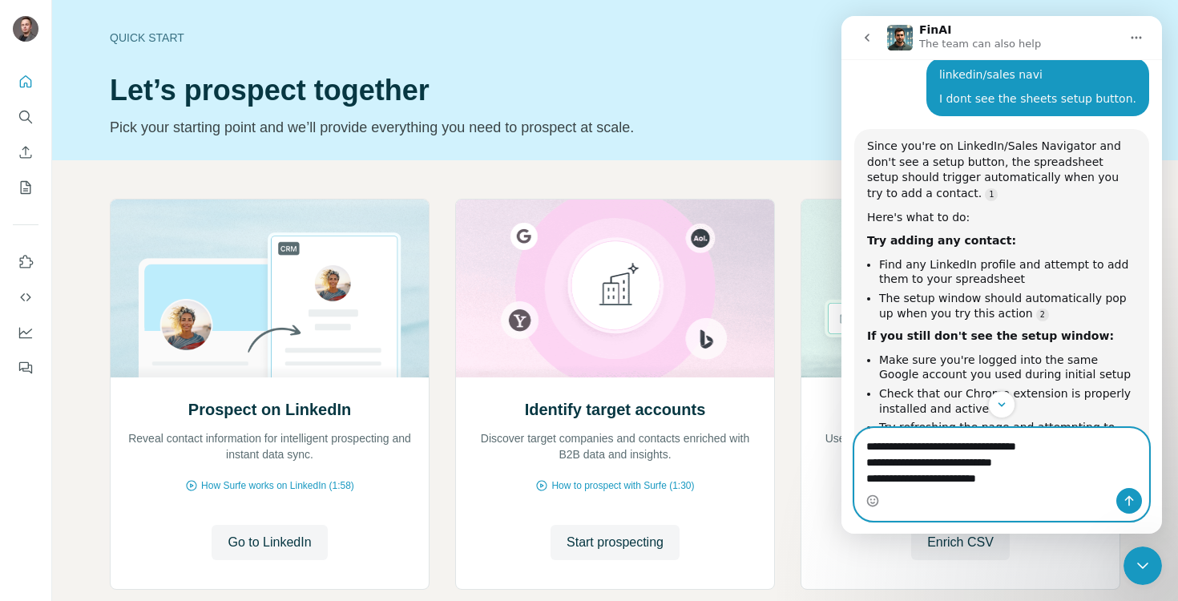
type textarea "**********"
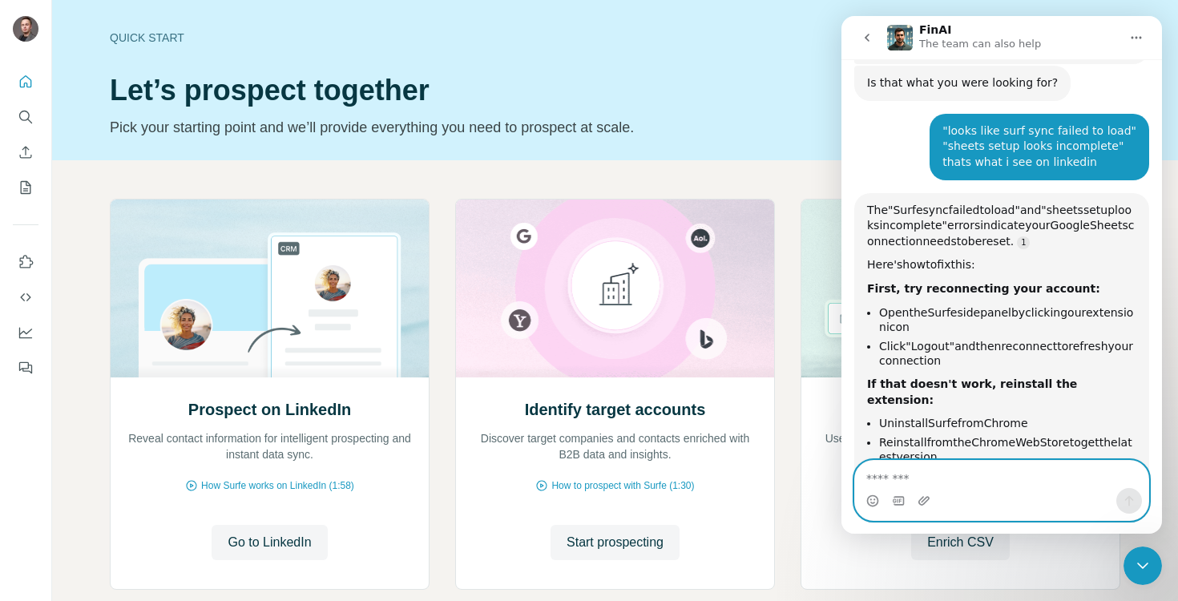
scroll to position [2181, 0]
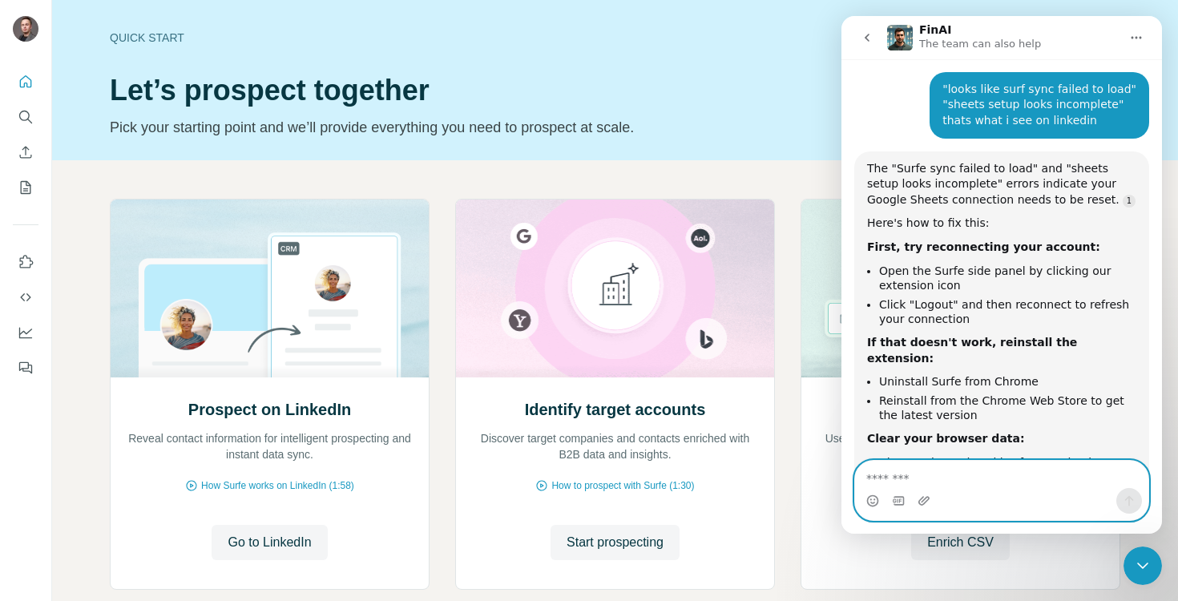
click at [946, 481] on textarea "Message…" at bounding box center [1001, 474] width 293 height 27
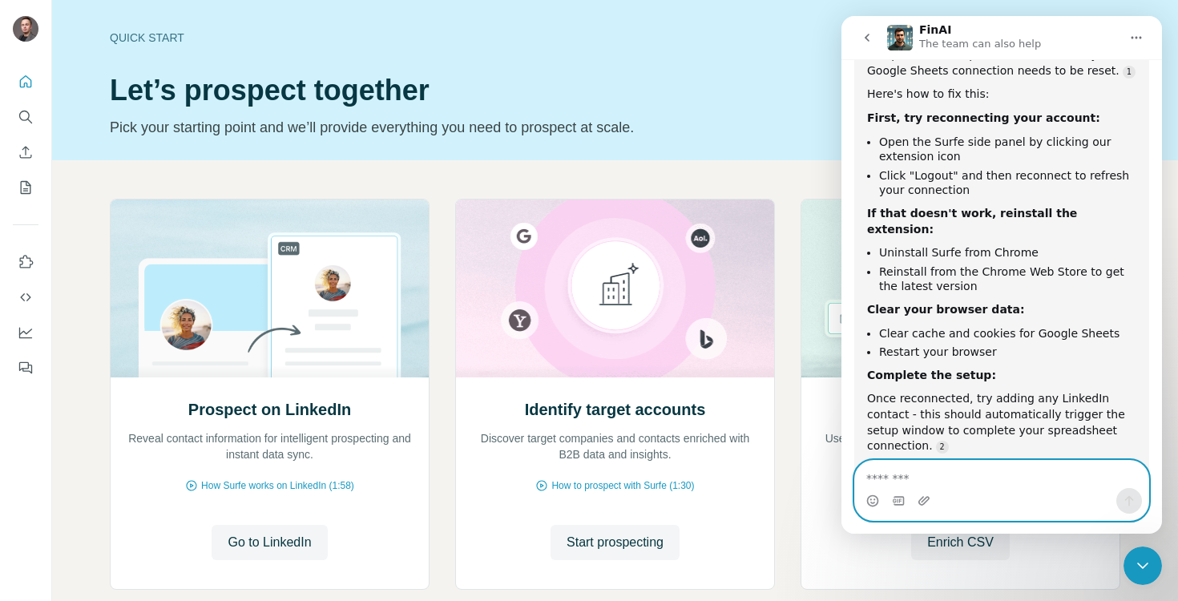
scroll to position [2341, 0]
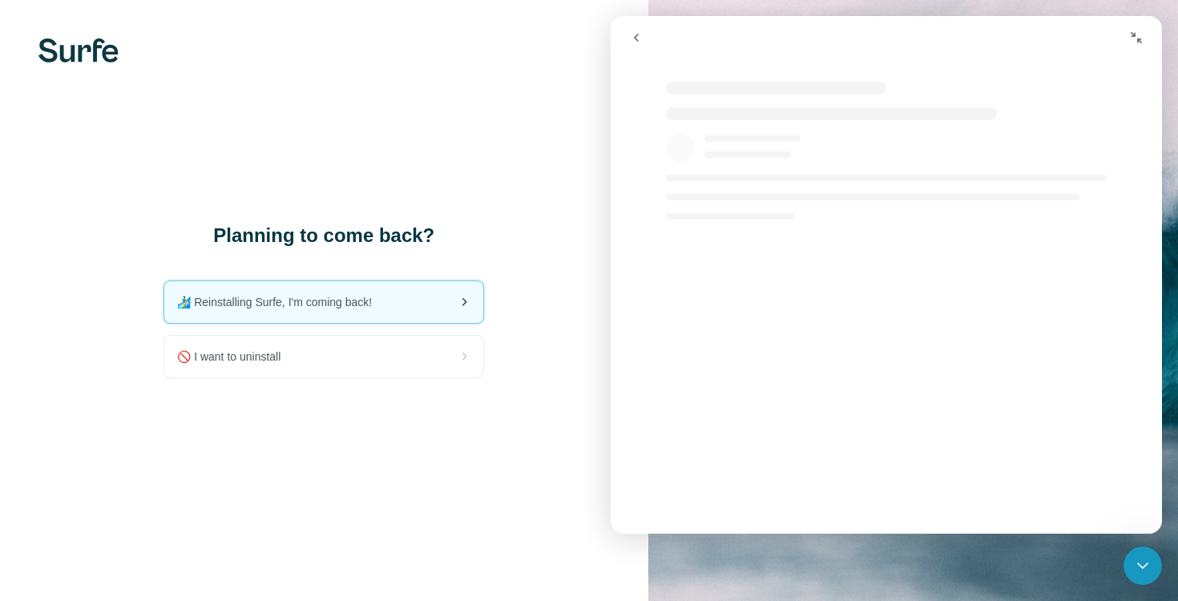
click at [441, 313] on div "🏄🏻‍♂️ Reinstalling Surfe, I'm coming back!" at bounding box center [323, 302] width 319 height 42
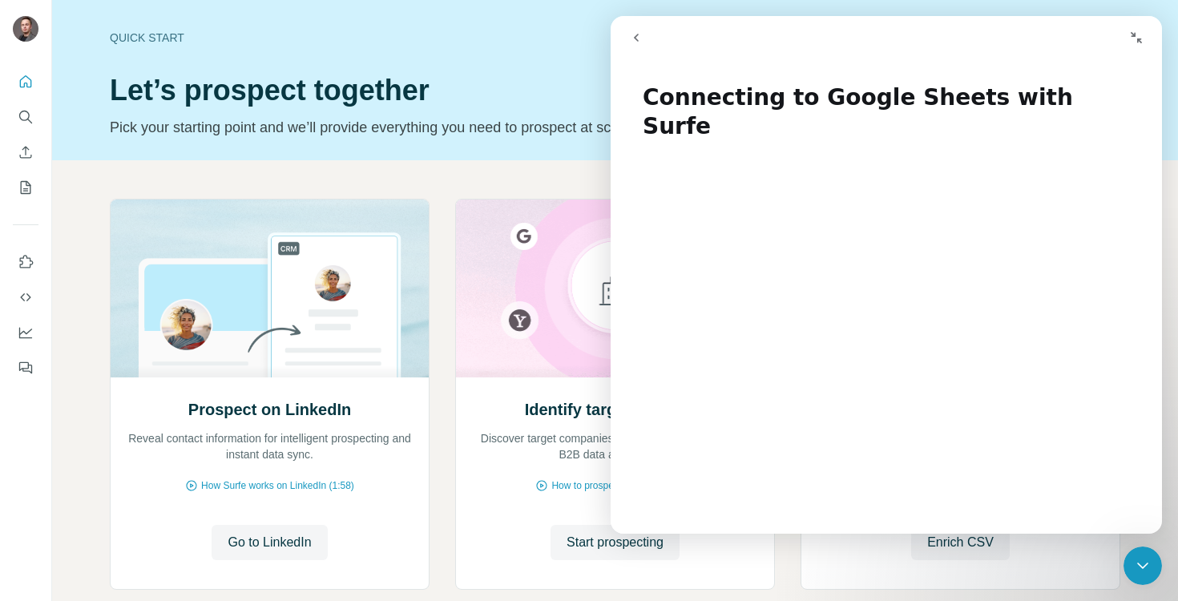
click at [1133, 34] on icon "Collapse window" at bounding box center [1135, 37] width 11 height 11
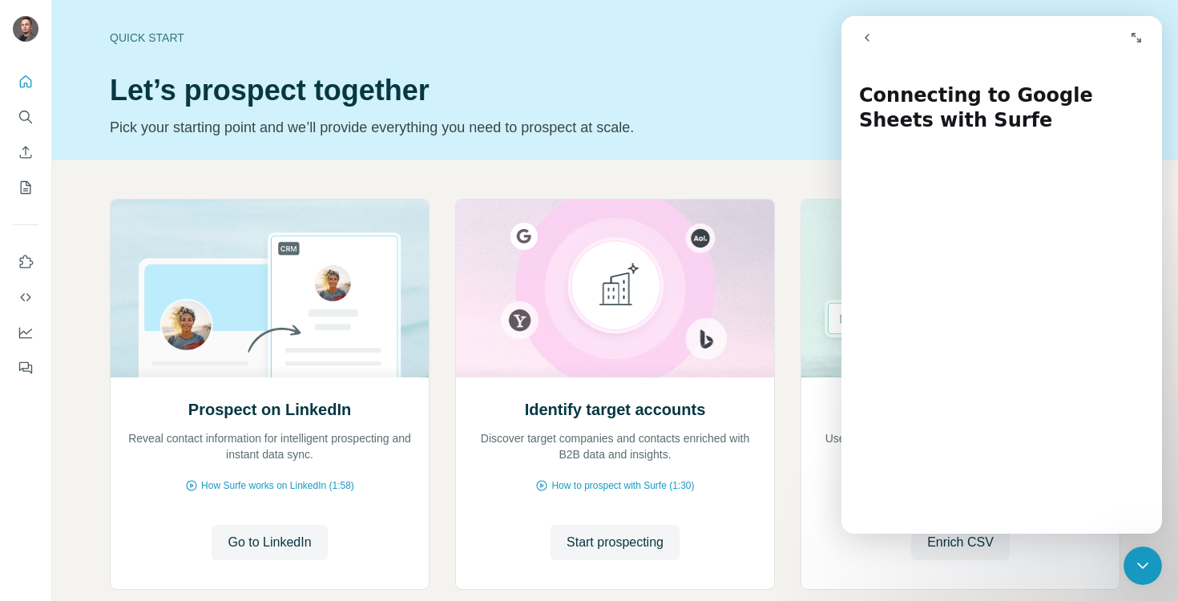
click at [866, 38] on icon "go back" at bounding box center [866, 38] width 5 height 8
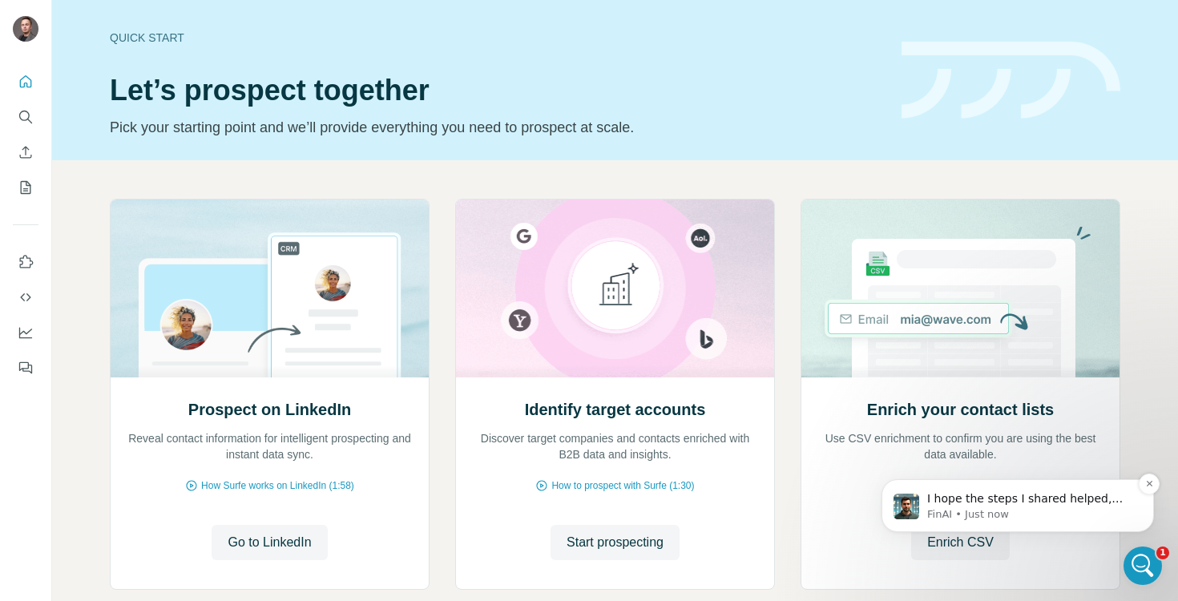
click at [981, 517] on p "FinAI • Just now" at bounding box center [1030, 514] width 207 height 14
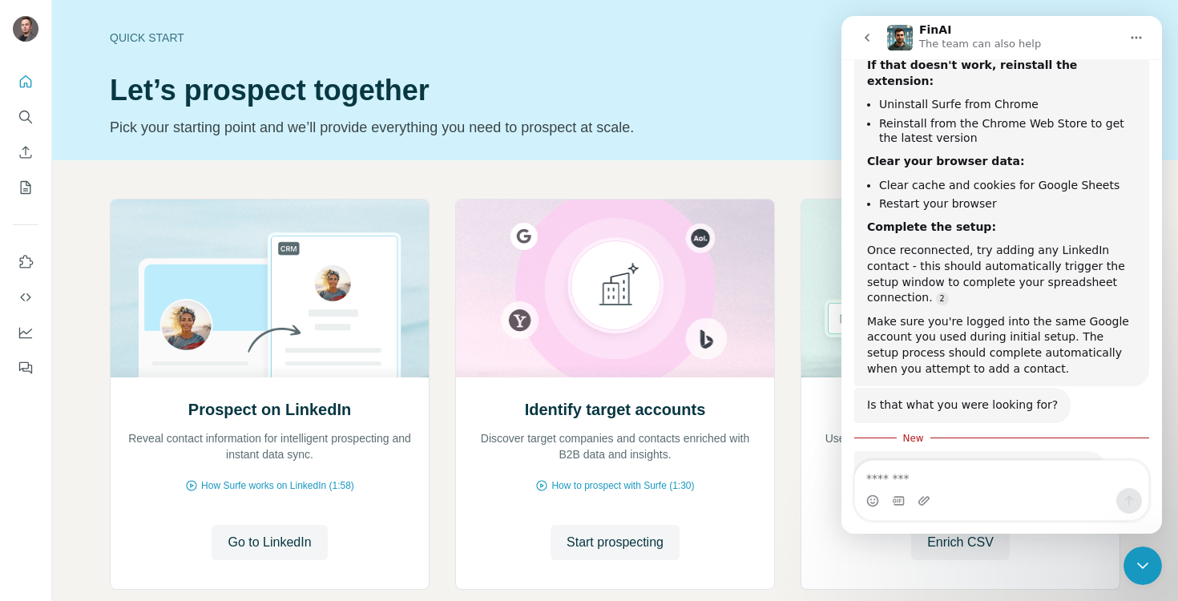
scroll to position [2483, 0]
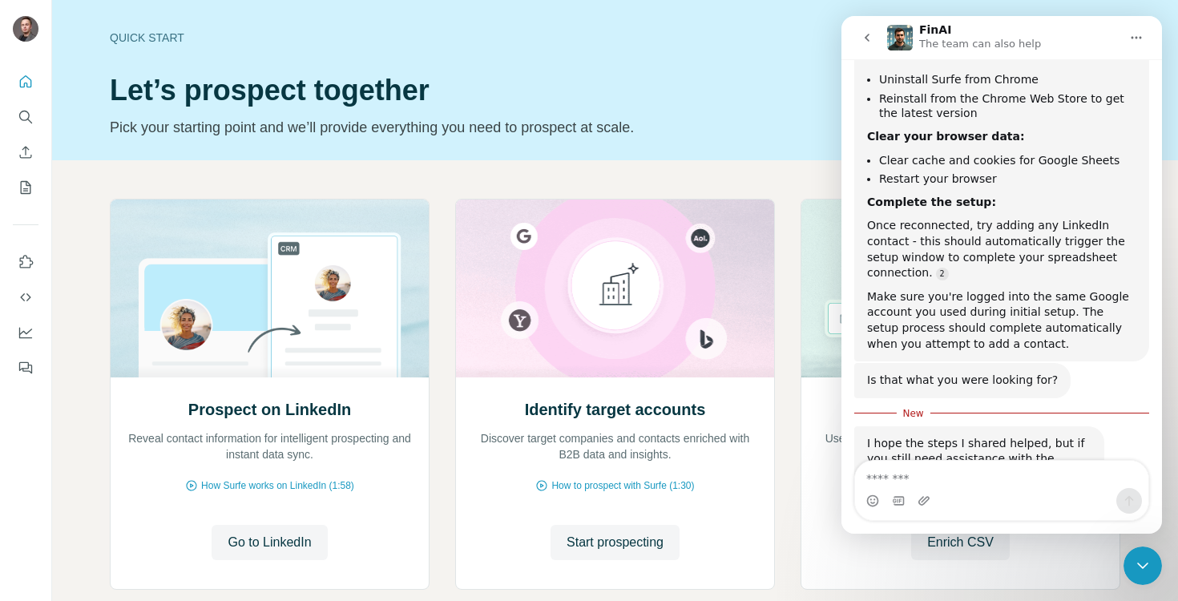
click at [1004, 480] on textarea "Message…" at bounding box center [1001, 474] width 293 height 27
click at [971, 479] on textarea "Message…" at bounding box center [1001, 474] width 293 height 27
type textarea "**********"
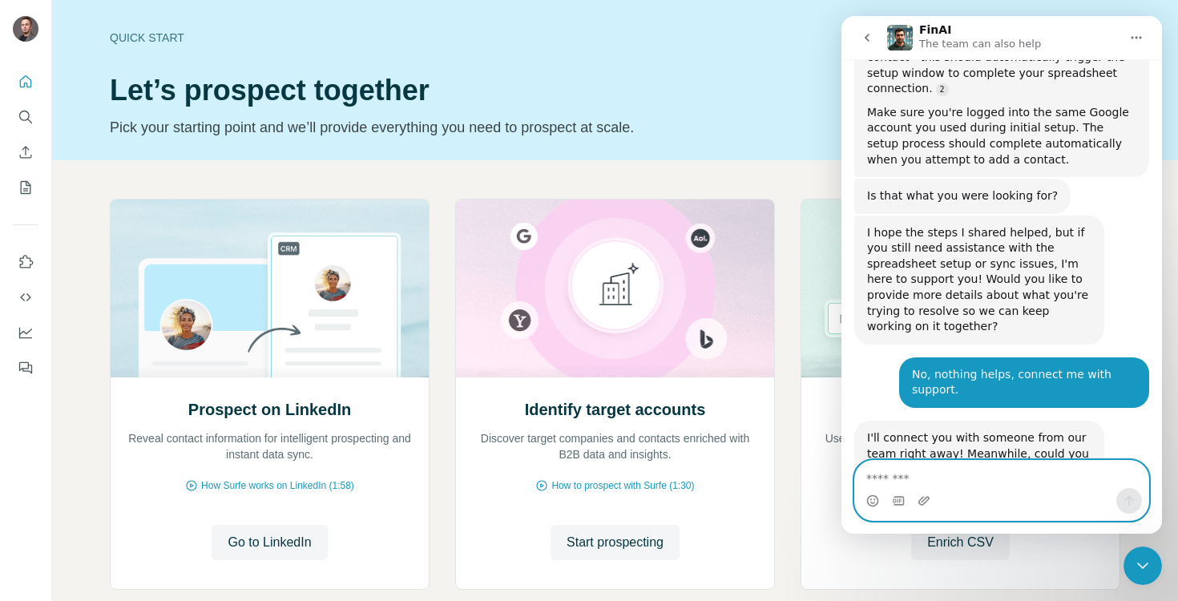
scroll to position [2692, 0]
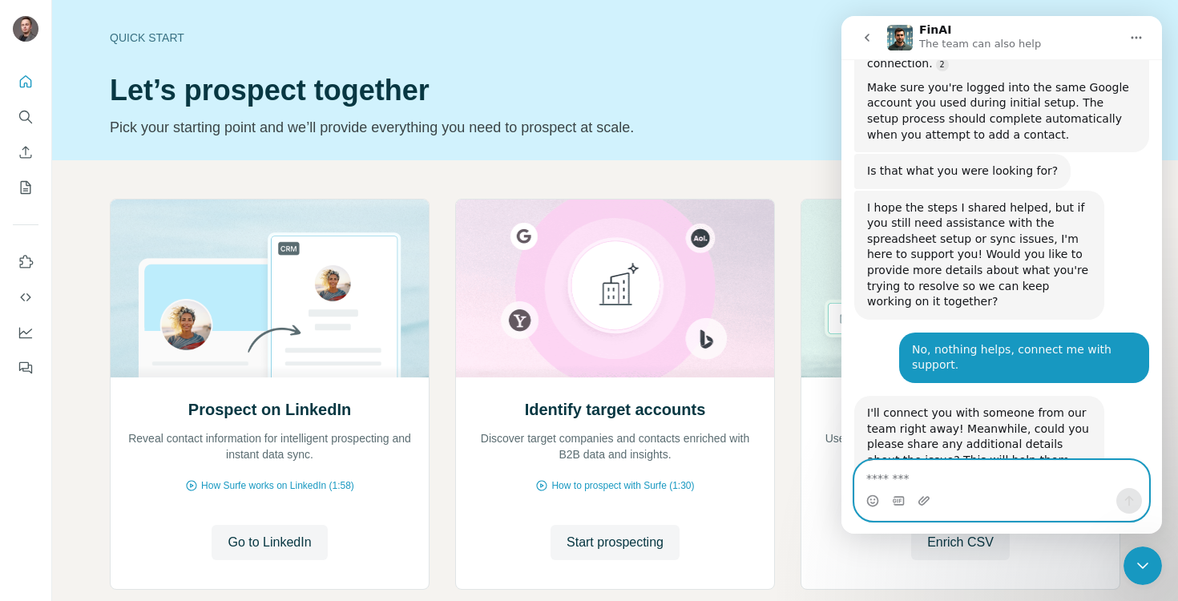
click at [960, 473] on textarea "Message…" at bounding box center [1001, 474] width 293 height 27
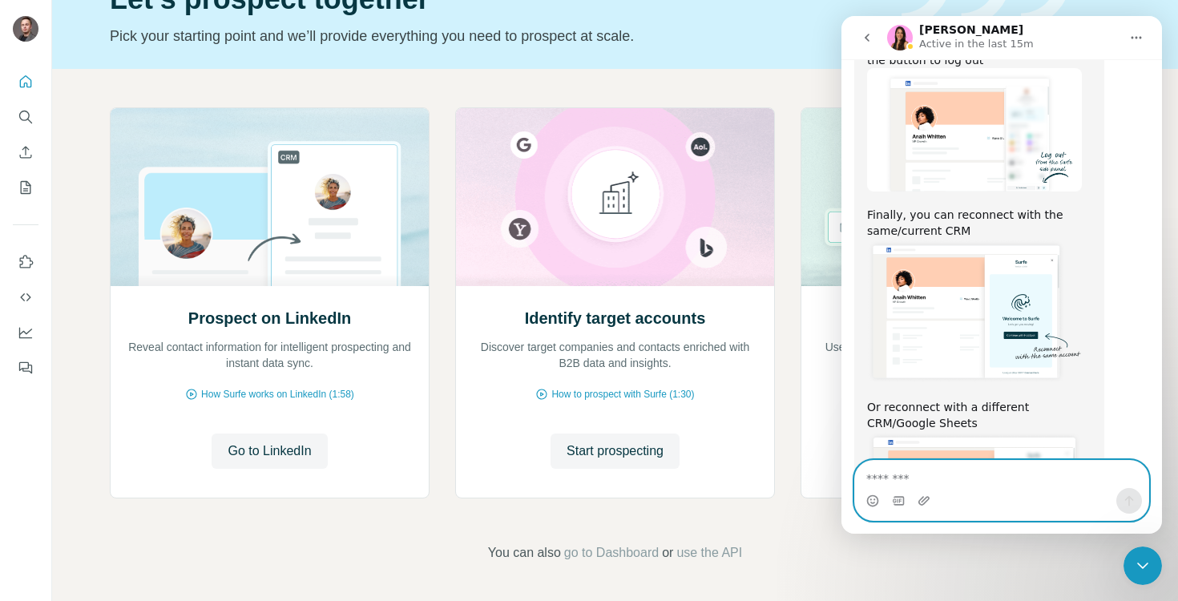
scroll to position [3892, 0]
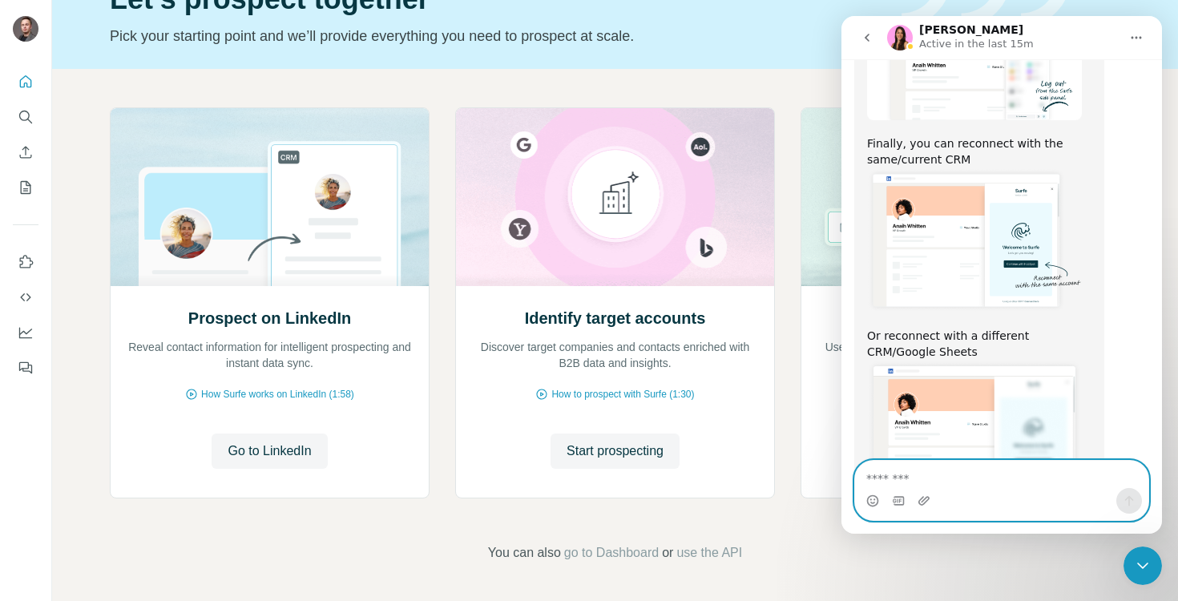
click at [974, 461] on textarea "Message…" at bounding box center [1001, 474] width 293 height 27
click at [983, 472] on textarea "Message…" at bounding box center [1001, 474] width 293 height 27
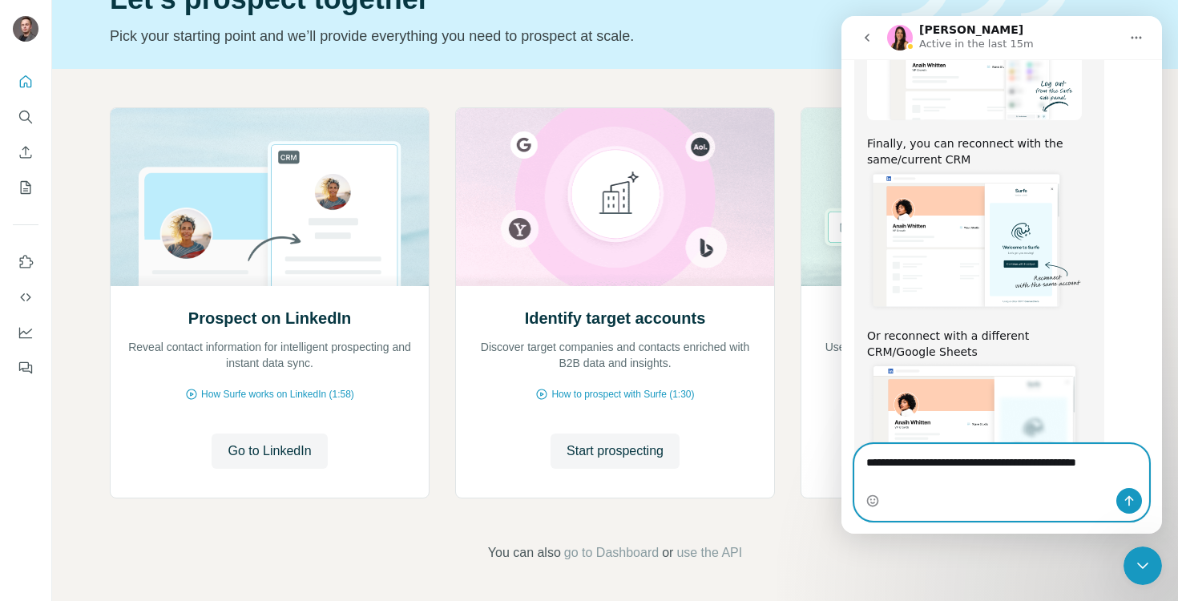
type textarea "**********"
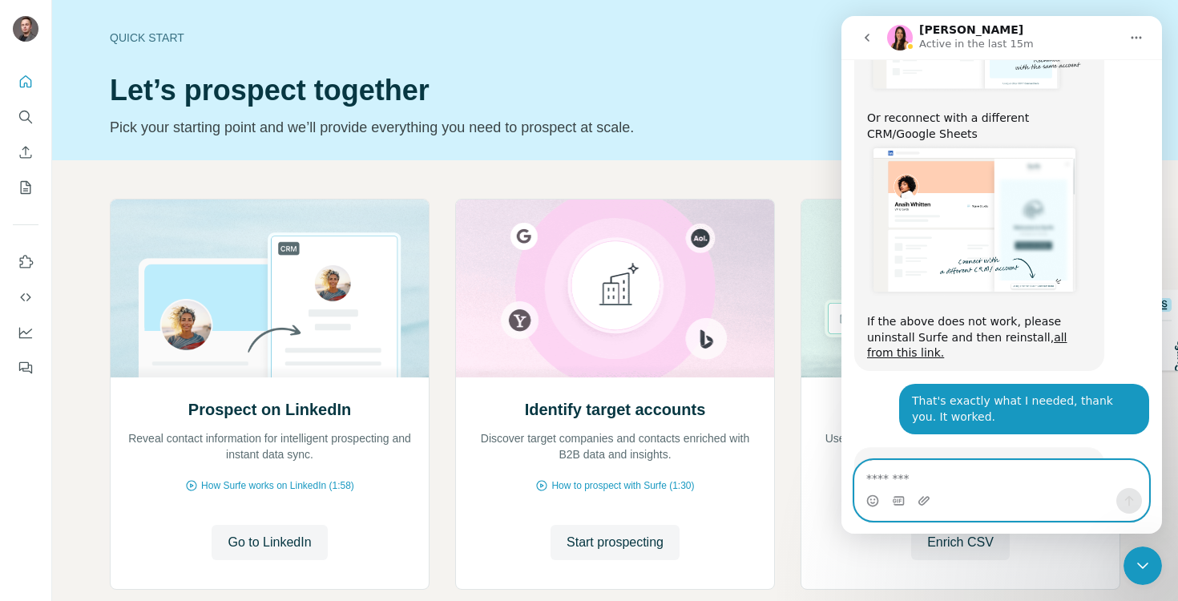
scroll to position [4129, 0]
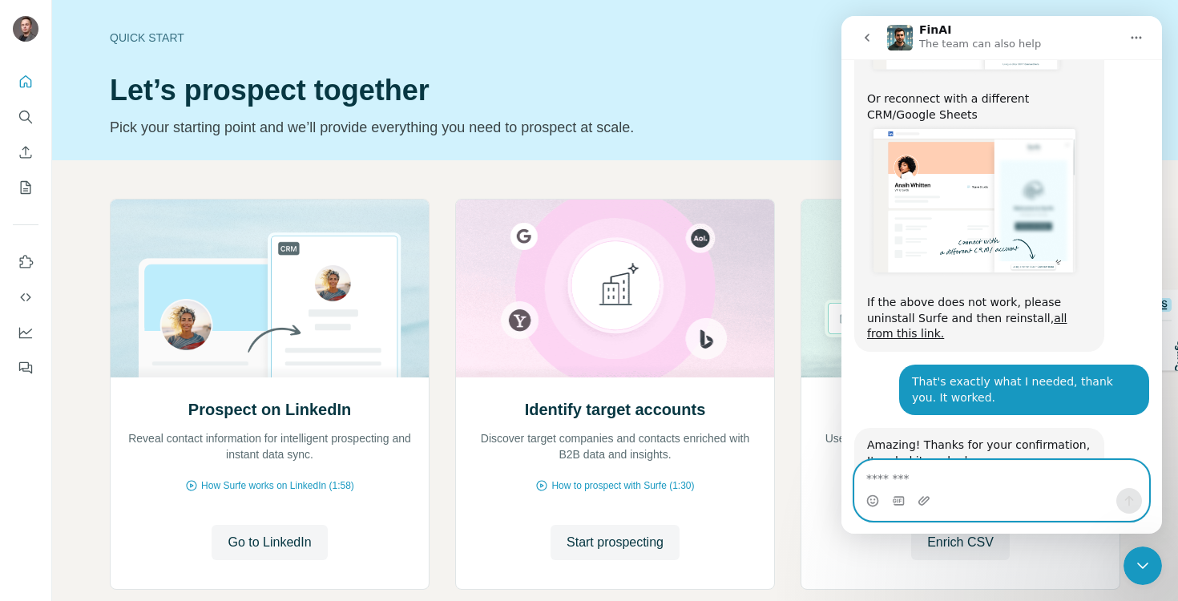
click at [961, 477] on textarea "Message…" at bounding box center [1001, 474] width 293 height 27
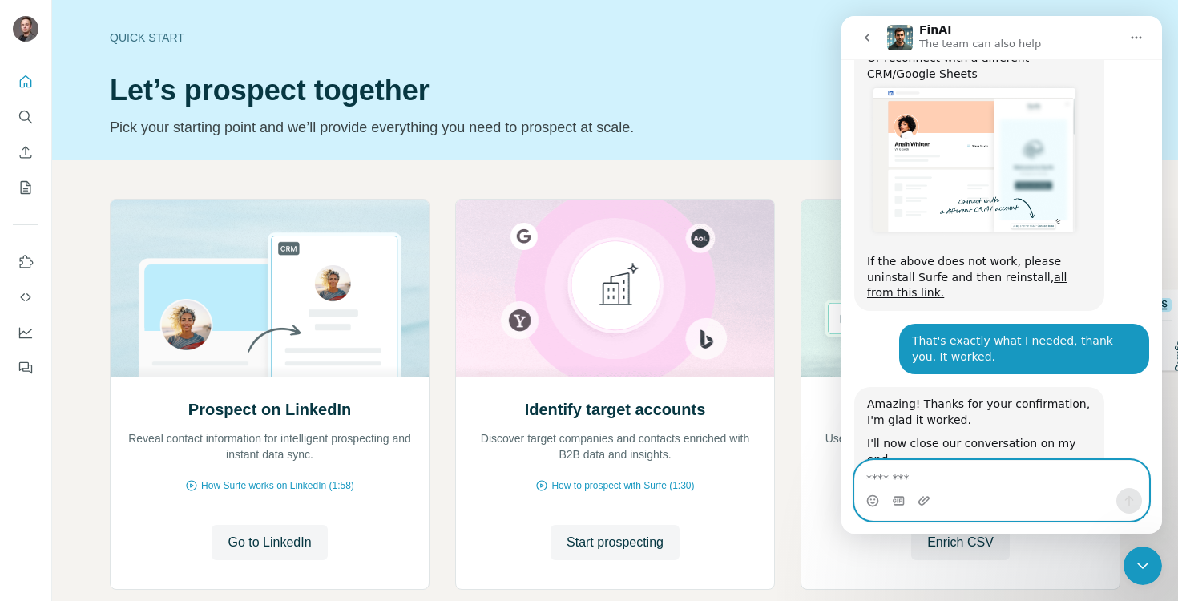
scroll to position [4257, 0]
